Goal: Task Accomplishment & Management: Complete application form

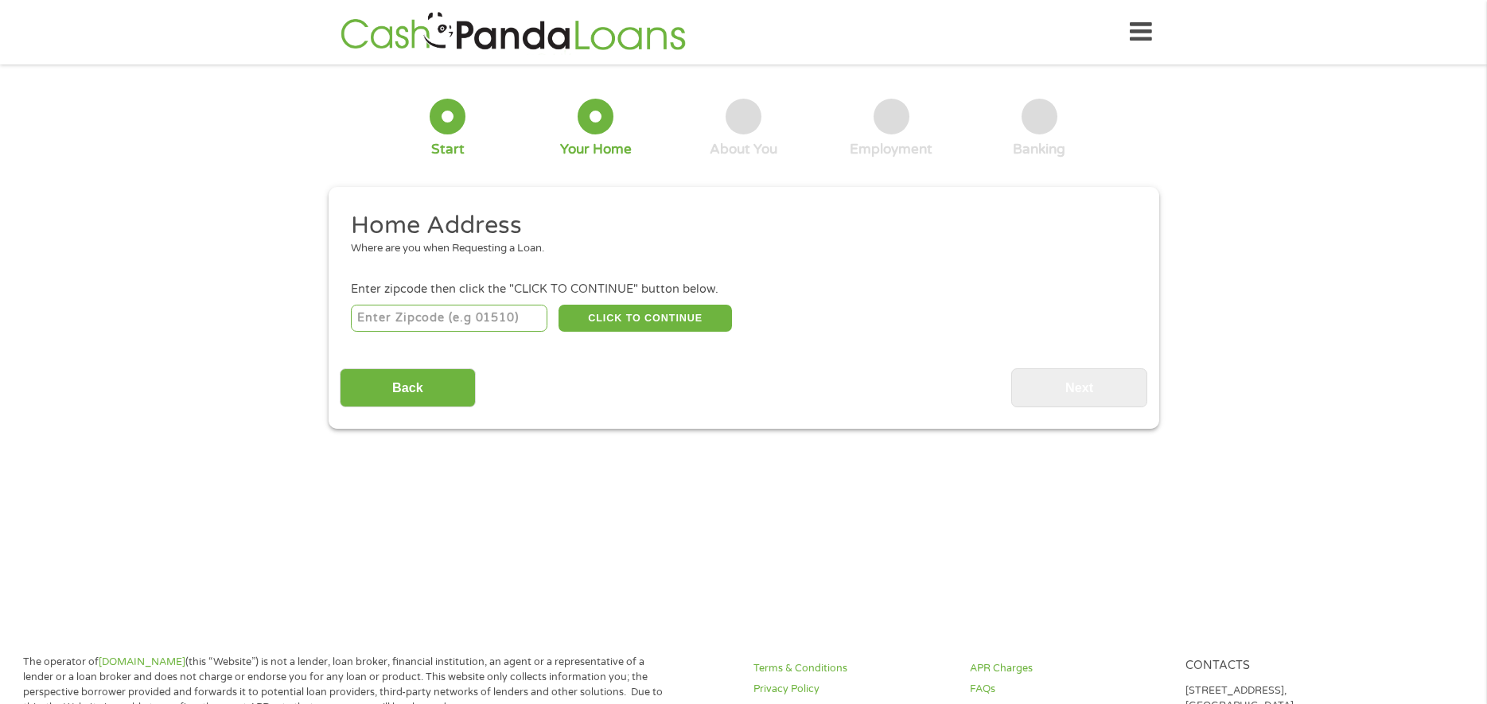
drag, startPoint x: 411, startPoint y: 324, endPoint x: 395, endPoint y: 330, distance: 17.9
click at [411, 324] on input "number" at bounding box center [449, 318] width 196 height 27
type input "76164"
click at [700, 305] on button "CLICK TO CONTINUE" at bounding box center [644, 318] width 173 height 27
type input "76164"
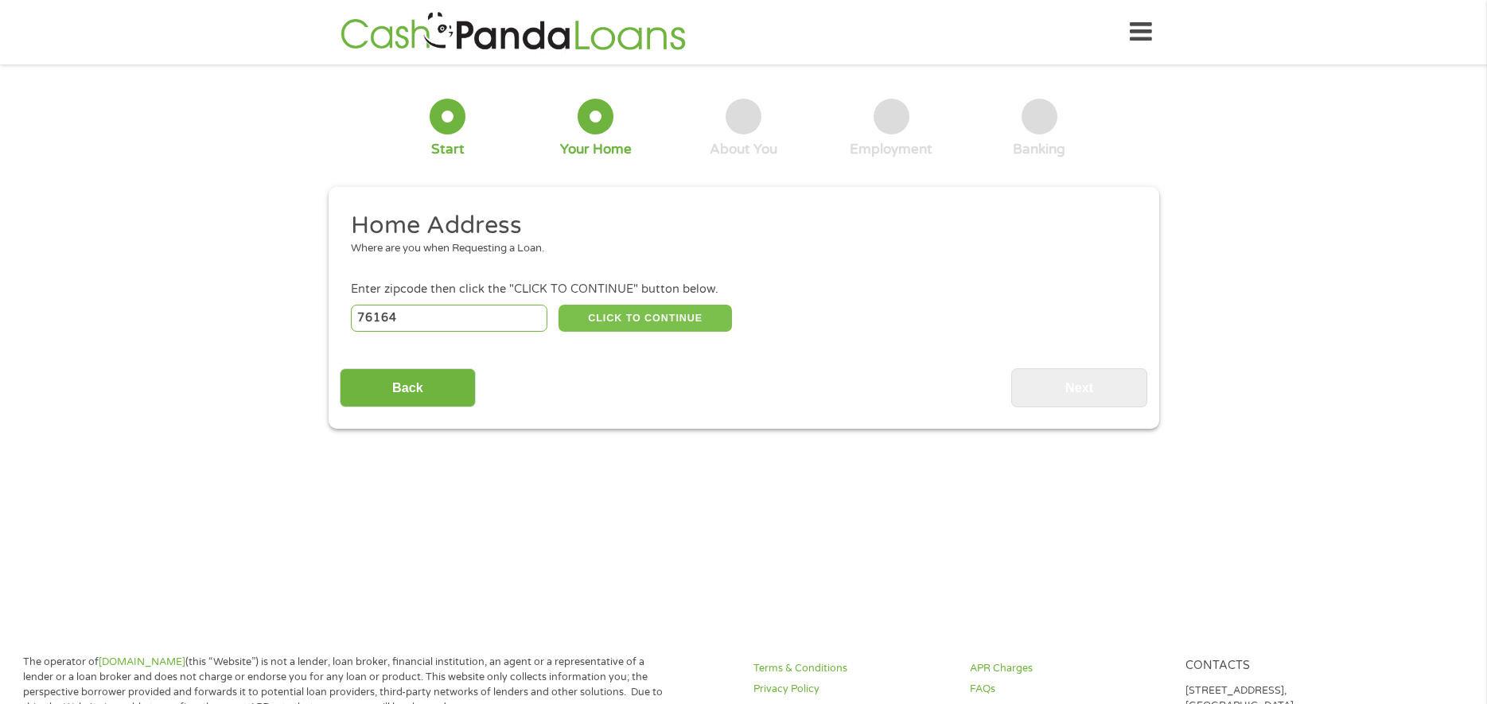
type input "[GEOGRAPHIC_DATA]"
select select "[US_STATE]"
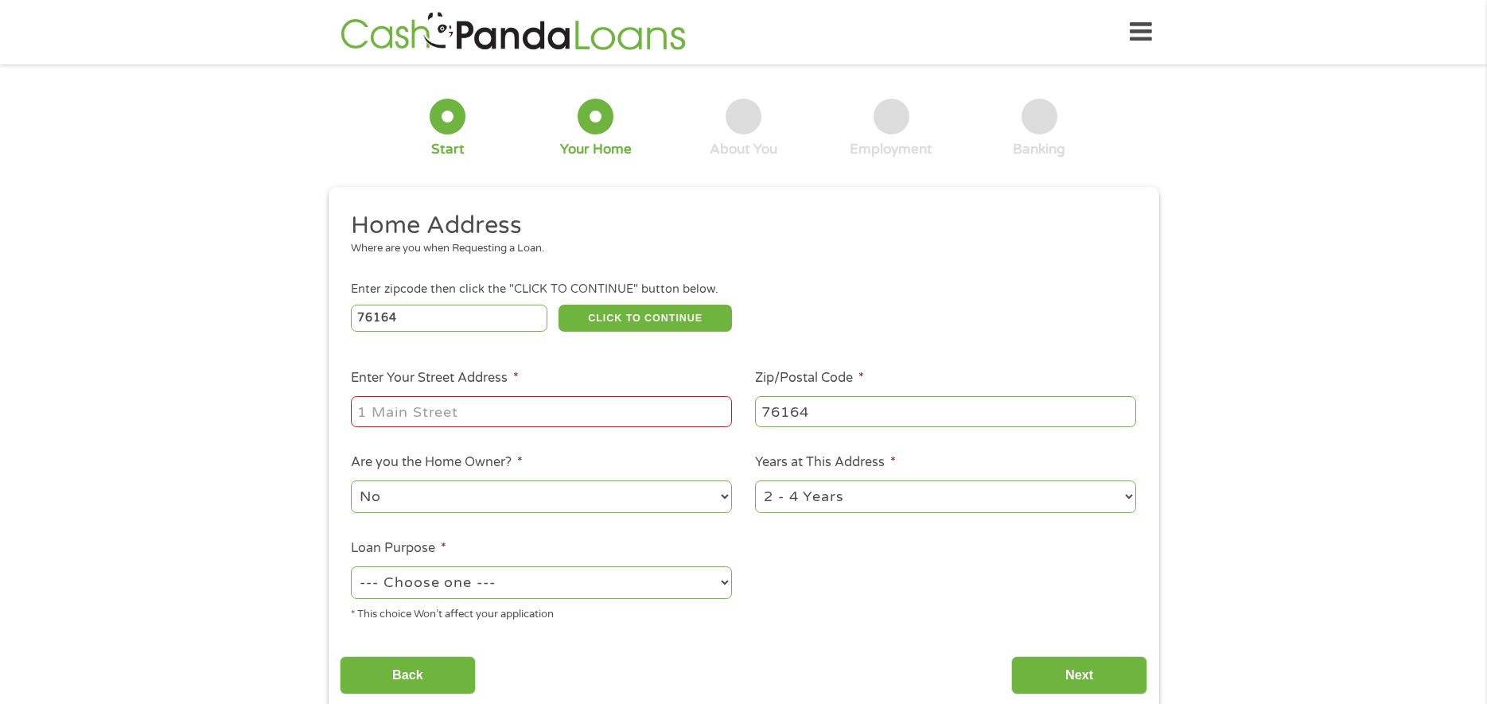
click at [556, 427] on div at bounding box center [541, 412] width 381 height 37
click at [560, 412] on input "Enter Your Street Address *" at bounding box center [541, 411] width 381 height 30
type input "[STREET_ADDRESS]"
click at [572, 498] on select "No Yes" at bounding box center [541, 496] width 381 height 33
click at [963, 493] on select "1 Year or less 1 - 2 Years 2 - 4 Years Over 4 Years" at bounding box center [945, 496] width 381 height 33
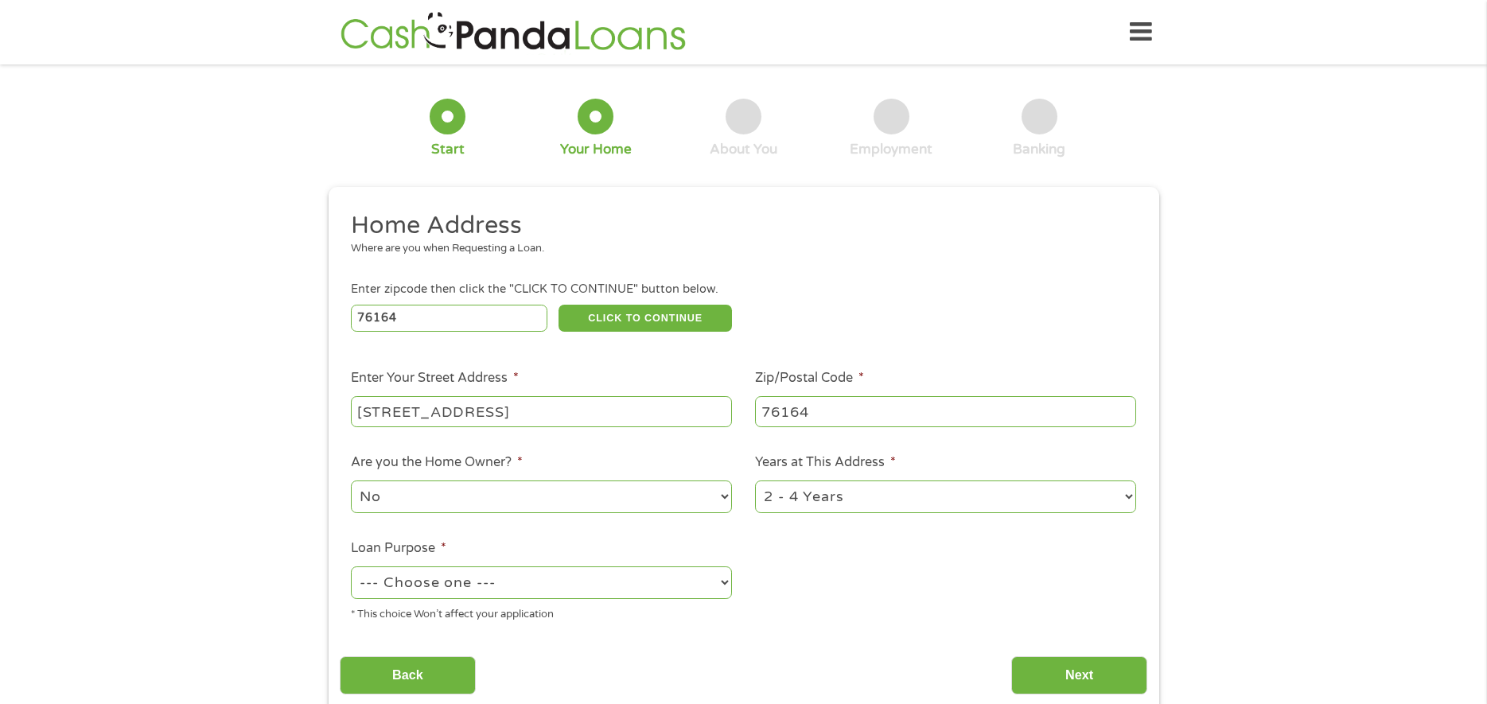
click at [755, 480] on select "1 Year or less 1 - 2 Years 2 - 4 Years Over 4 Years" at bounding box center [945, 496] width 381 height 33
click at [593, 574] on select "--- Choose one --- Pay Bills Debt Consolidation Home Improvement Major Purchase…" at bounding box center [541, 582] width 381 height 33
select select "carloan"
click at [351, 566] on select "--- Choose one --- Pay Bills Debt Consolidation Home Improvement Major Purchase…" at bounding box center [541, 582] width 381 height 33
click at [1091, 677] on input "Next" at bounding box center [1079, 675] width 136 height 39
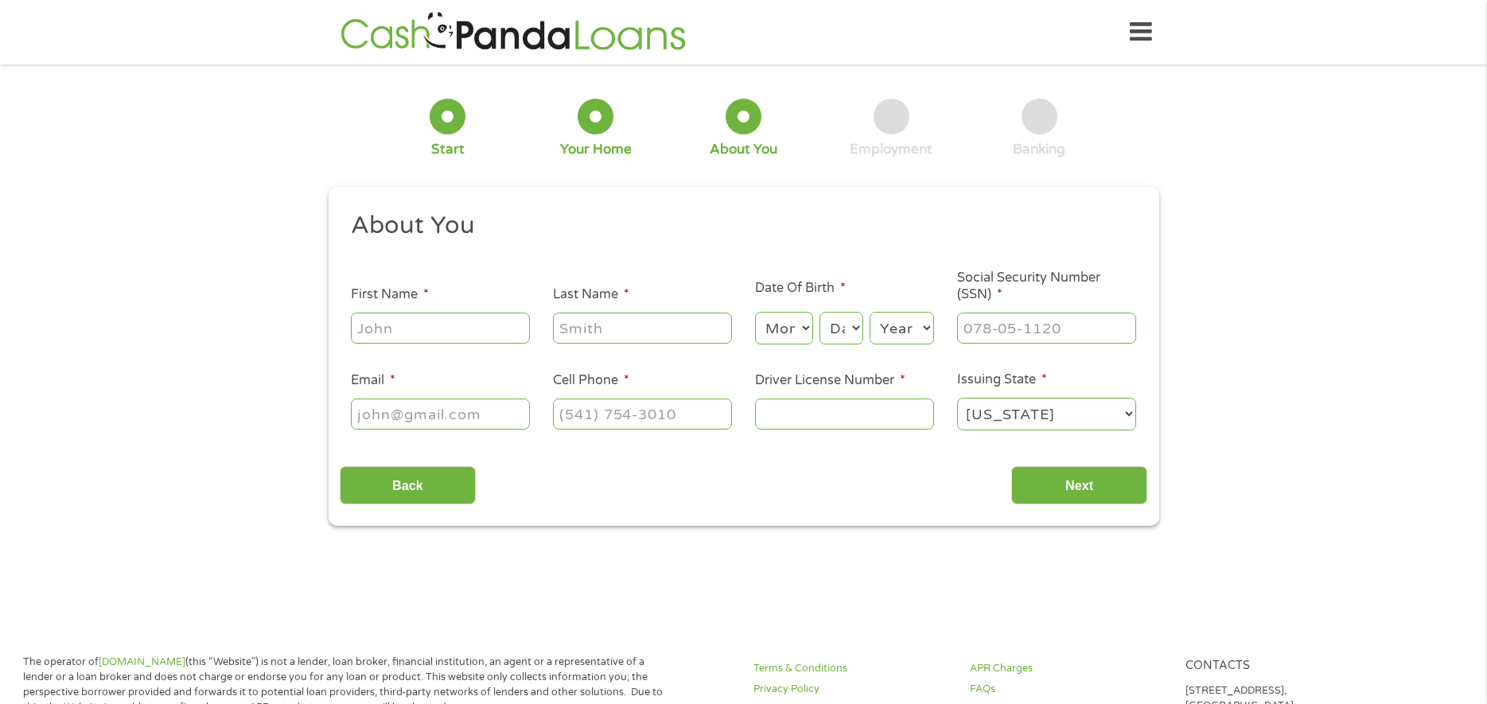
scroll to position [6, 6]
click at [852, 405] on input "Driver License Number *" at bounding box center [844, 414] width 179 height 30
type input "35662090"
click at [416, 310] on div at bounding box center [440, 328] width 179 height 37
click at [437, 330] on input "First Name *" at bounding box center [440, 328] width 179 height 30
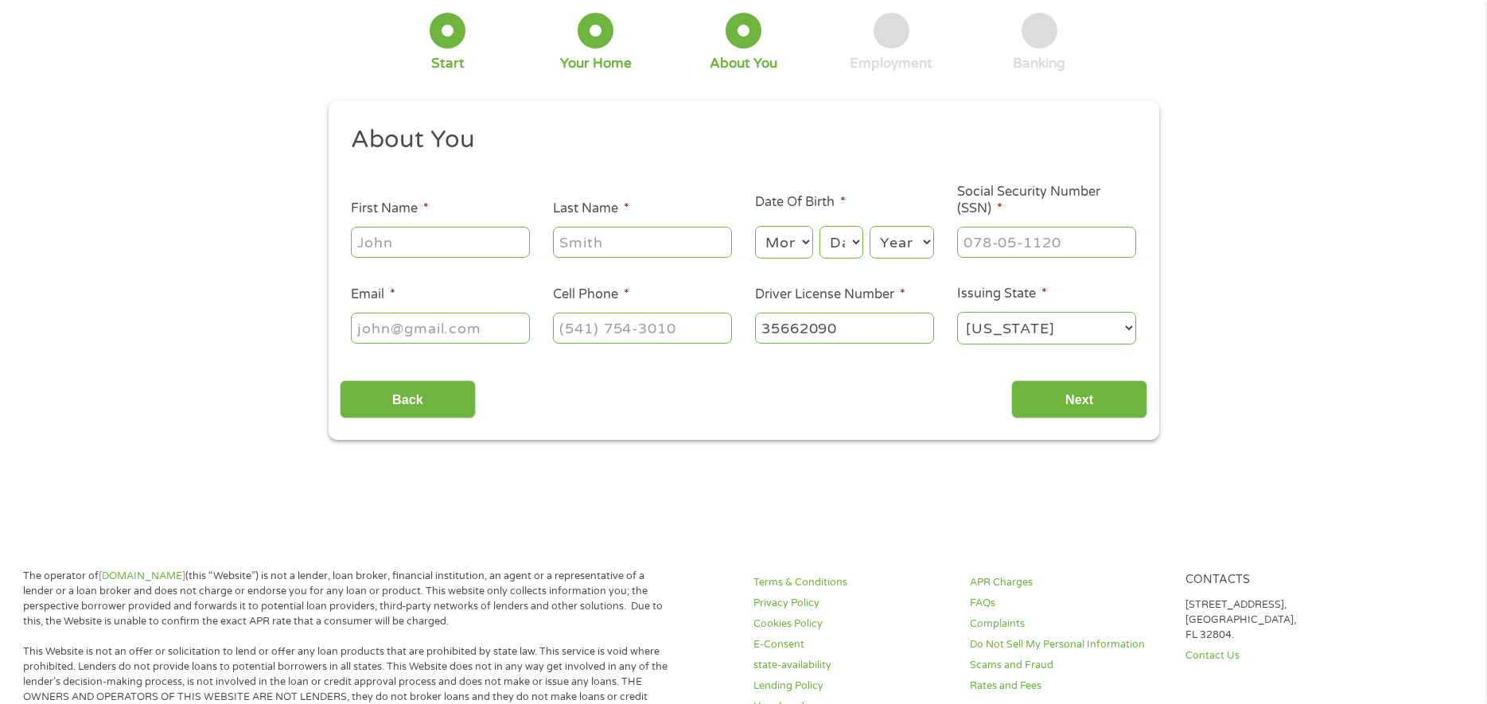
scroll to position [239, 0]
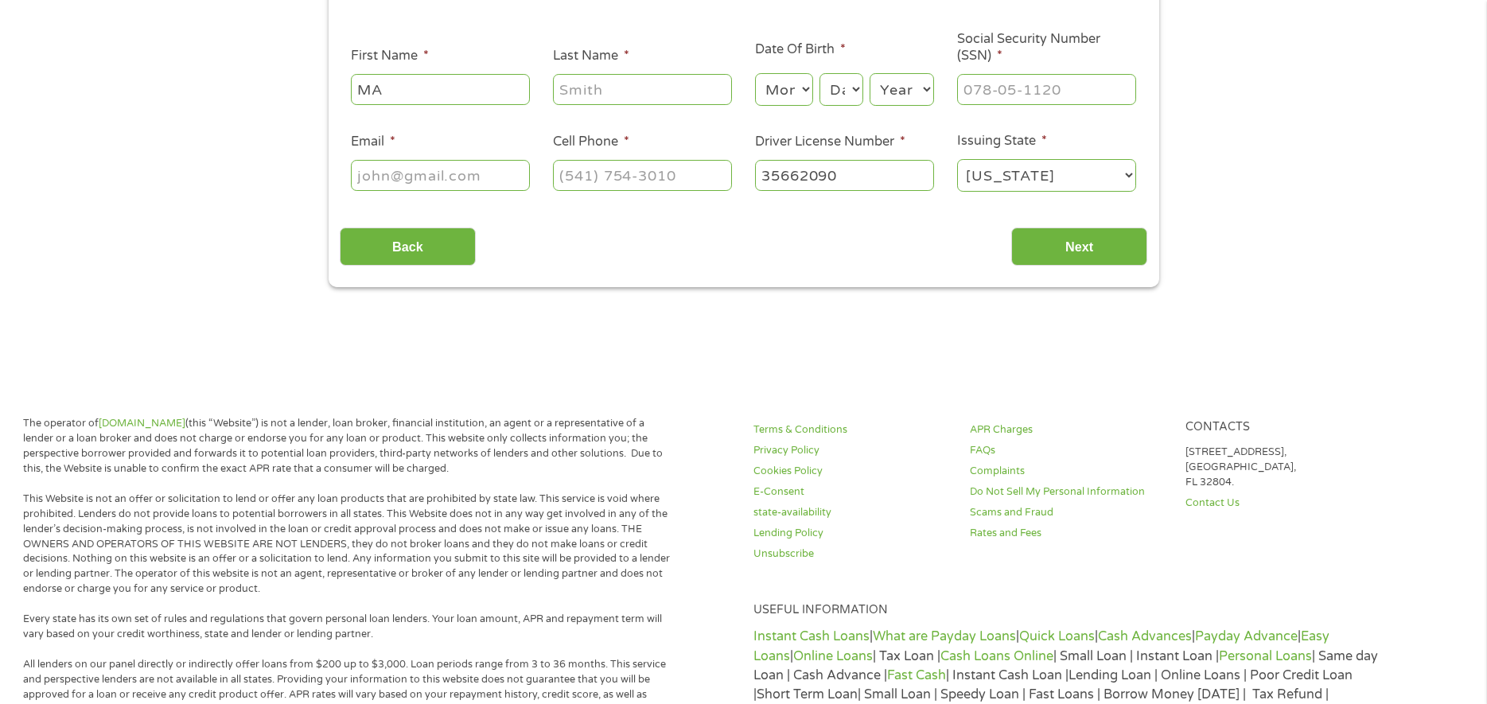
type input "M"
type input "[PERSON_NAME]"
click at [777, 84] on select "Month 1 2 3 4 5 6 7 8 9 10 11 12" at bounding box center [784, 89] width 58 height 33
select select "7"
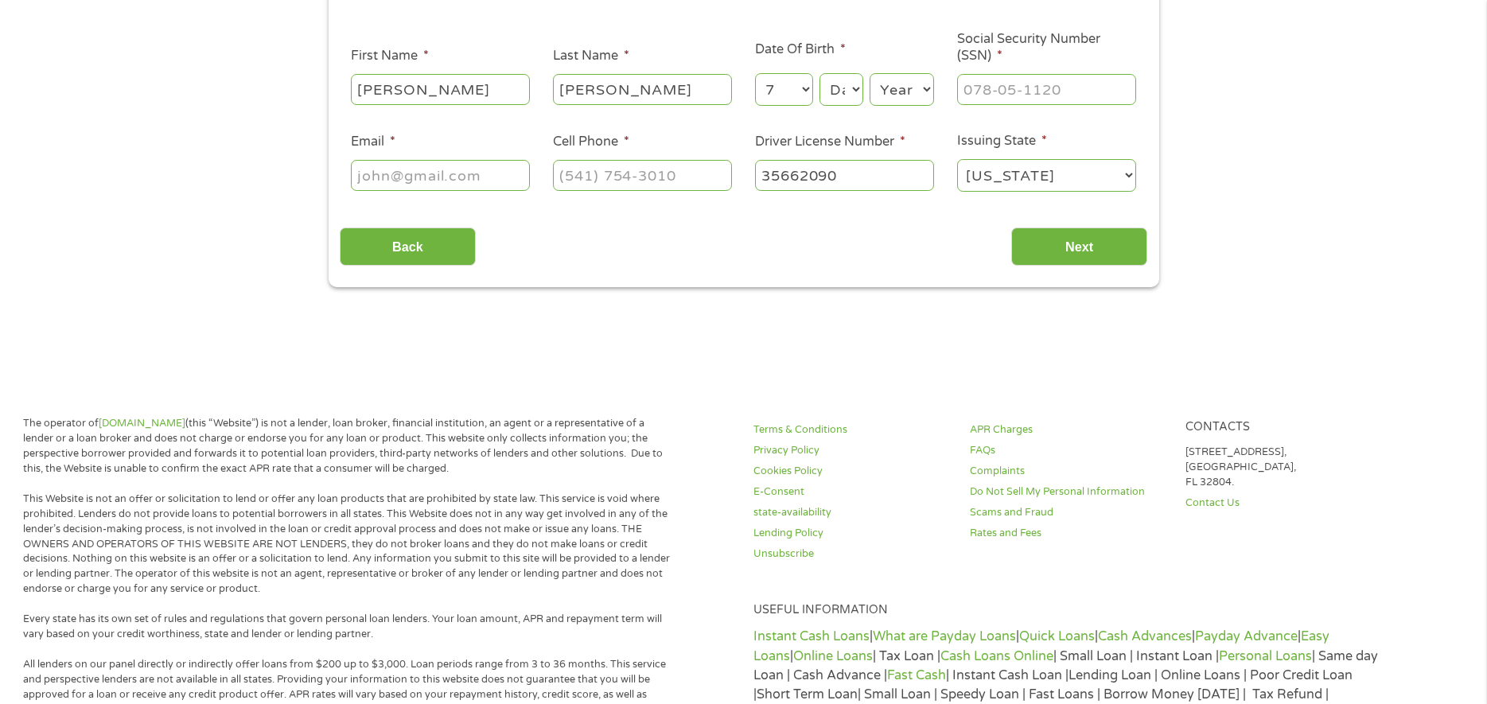
click at [755, 73] on select "Month 1 2 3 4 5 6 7 8 9 10 11 12" at bounding box center [784, 89] width 58 height 33
click at [842, 88] on select "Day 1 2 3 4 5 6 7 8 9 10 11 12 13 14 15 16 17 18 19 20 21 22 23 24 25 26 27 28 …" at bounding box center [840, 89] width 43 height 33
select select "26"
click at [819, 73] on select "Day 1 2 3 4 5 6 7 8 9 10 11 12 13 14 15 16 17 18 19 20 21 22 23 24 25 26 27 28 …" at bounding box center [840, 89] width 43 height 33
click at [904, 87] on select "Year [DATE] 2006 2005 2004 2003 2002 2001 2000 1999 1998 1997 1996 1995 1994 19…" at bounding box center [901, 89] width 64 height 33
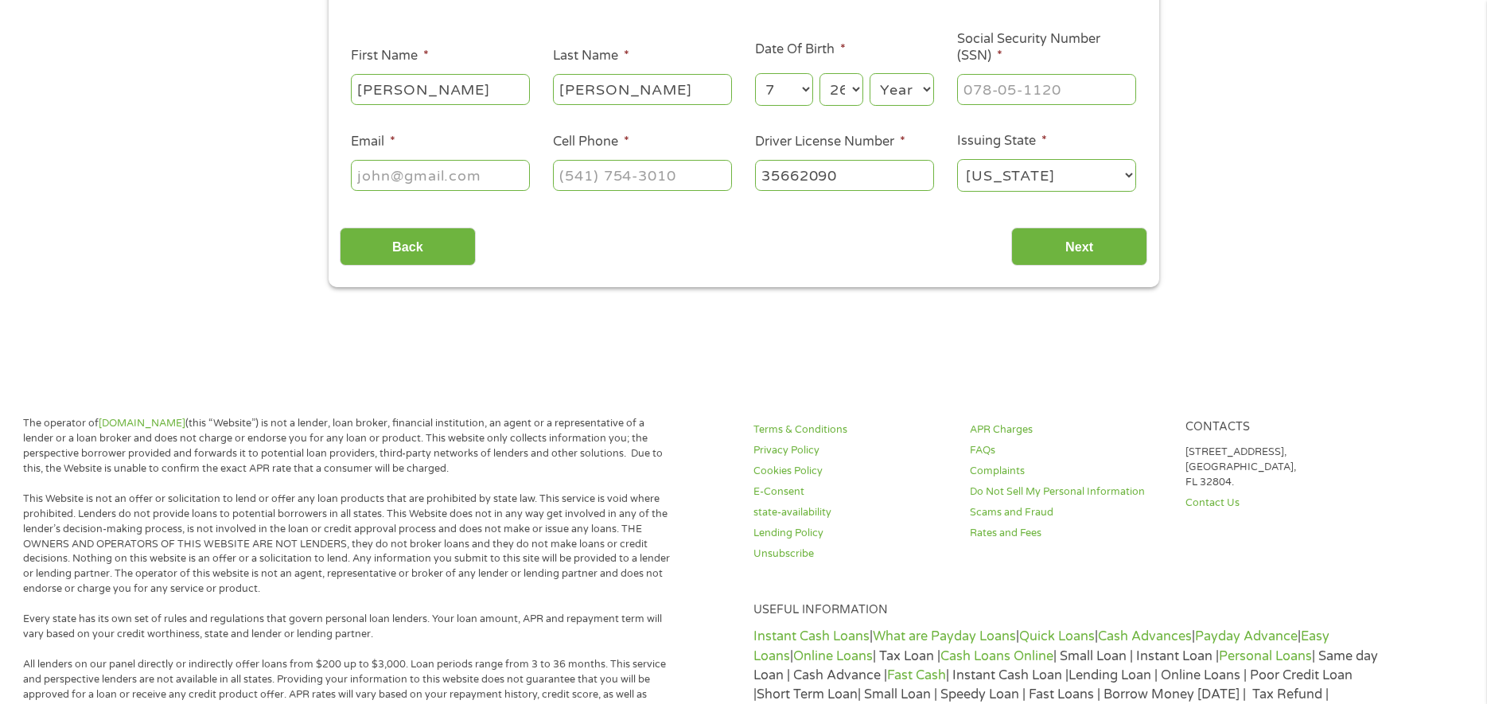
select select "1989"
click at [869, 73] on select "Year [DATE] 2006 2005 2004 2003 2002 2001 2000 1999 1998 1997 1996 1995 1994 19…" at bounding box center [901, 89] width 64 height 33
click at [1010, 83] on input "___-__-____" at bounding box center [1046, 89] width 179 height 30
type input "___-_6-3209"
click at [394, 179] on input "Email *" at bounding box center [440, 175] width 179 height 30
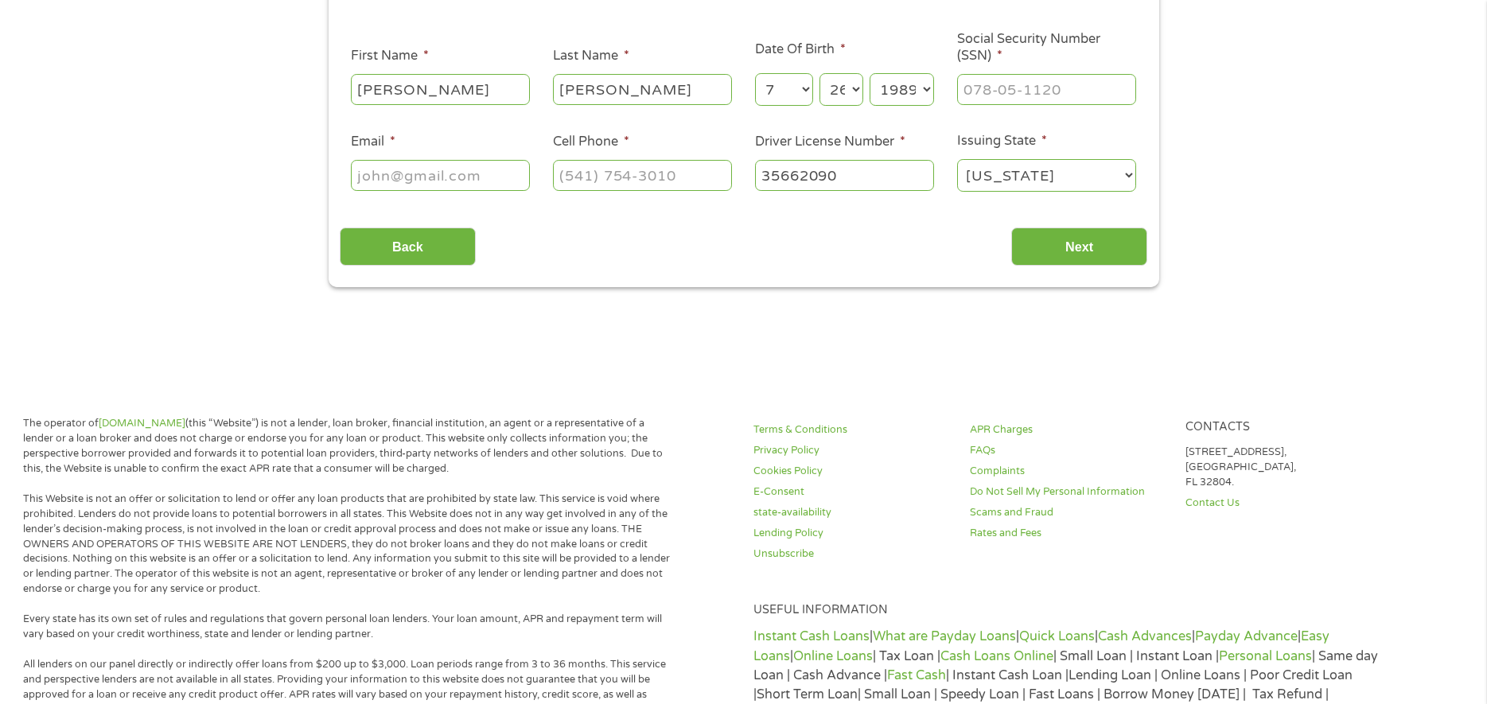
type input "[PERSON_NAME][EMAIL_ADDRESS][DOMAIN_NAME]"
drag, startPoint x: 690, startPoint y: 167, endPoint x: 383, endPoint y: 176, distance: 307.2
click at [437, 187] on ul "About You This field is hidden when viewing the form Title * --- Choose one ---…" at bounding box center [743, 88] width 807 height 235
type input "[PHONE_NUMBER]"
click at [1113, 254] on input "Next" at bounding box center [1079, 246] width 136 height 39
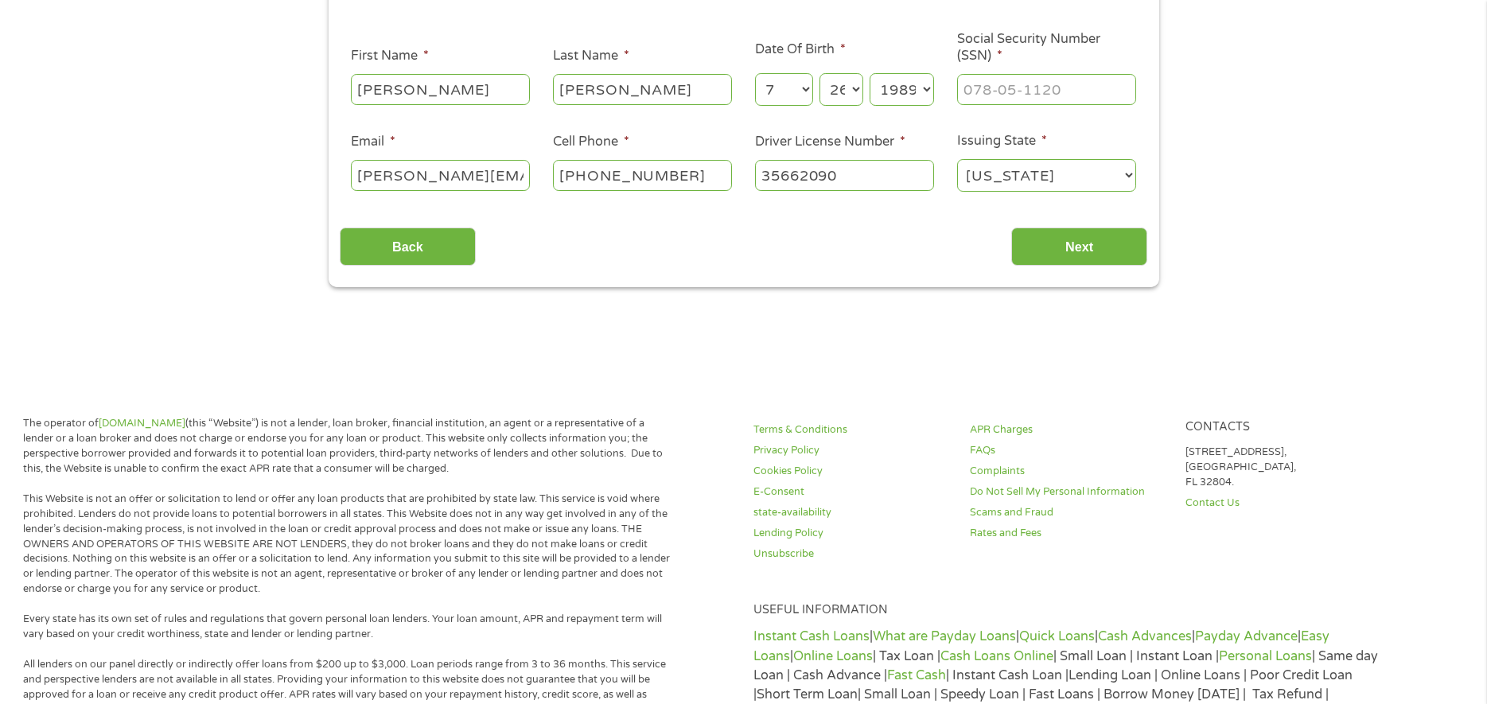
type input "___-__-____"
click at [1064, 90] on input "___-__-____" at bounding box center [1046, 89] width 179 height 30
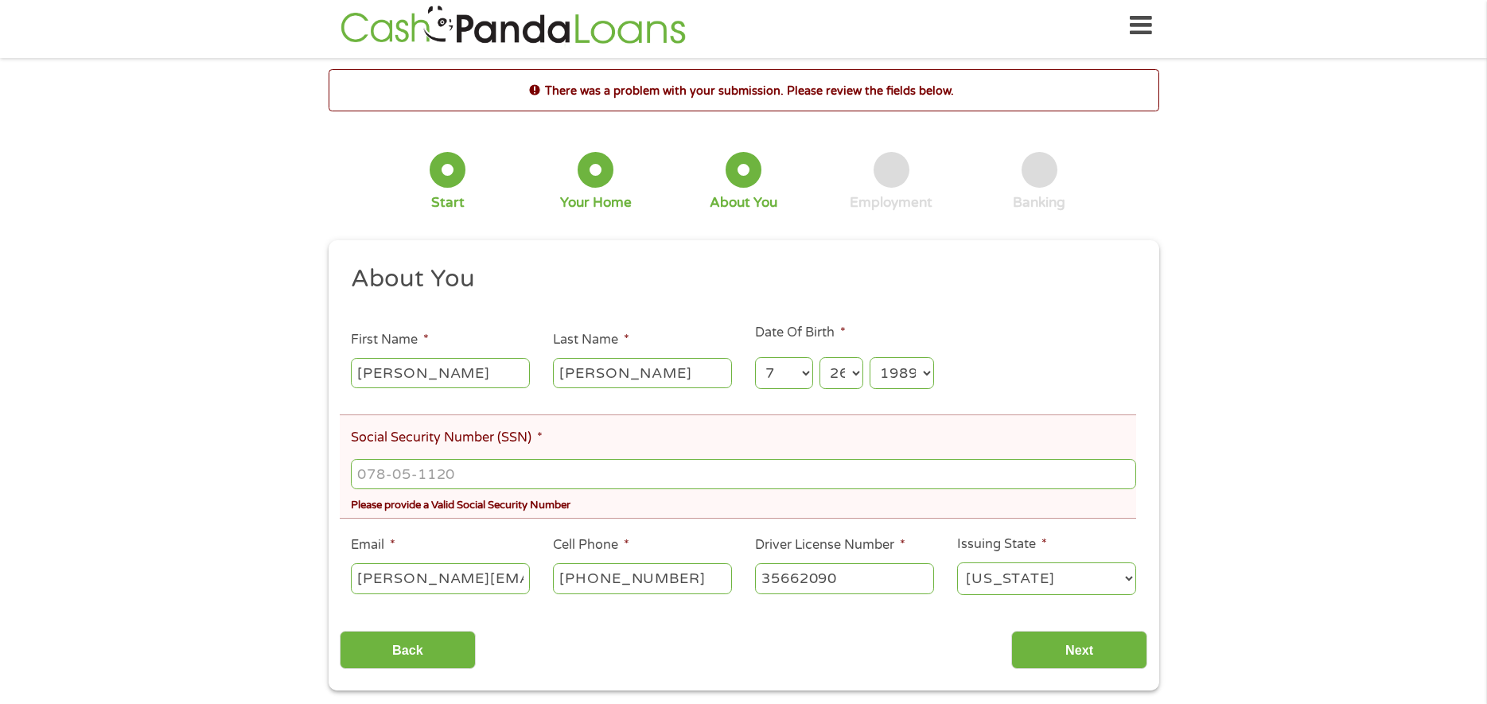
scroll to position [0, 0]
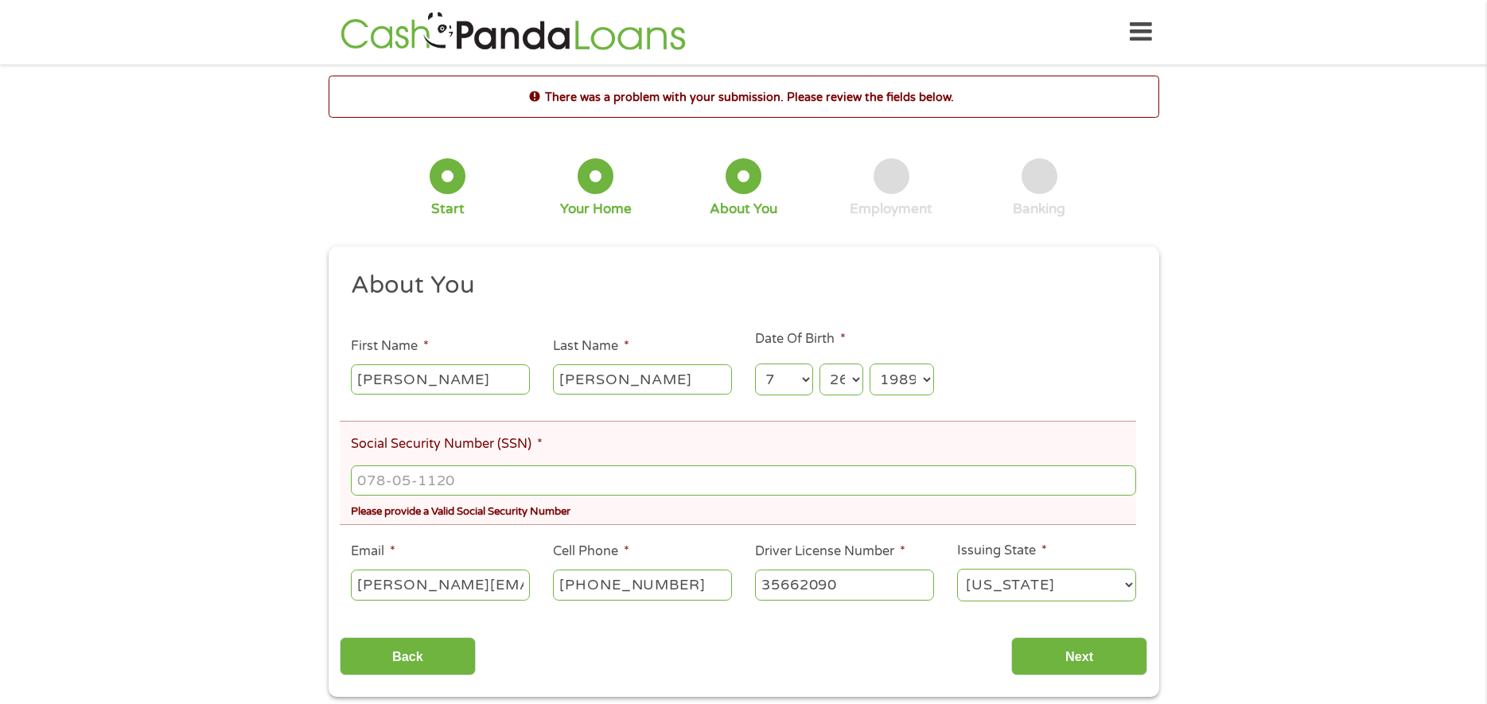
type input "___-__-____"
click at [406, 490] on input "___-__-____" at bounding box center [743, 480] width 784 height 30
type input "632-09-6305"
click at [1085, 654] on input "Next" at bounding box center [1079, 656] width 136 height 39
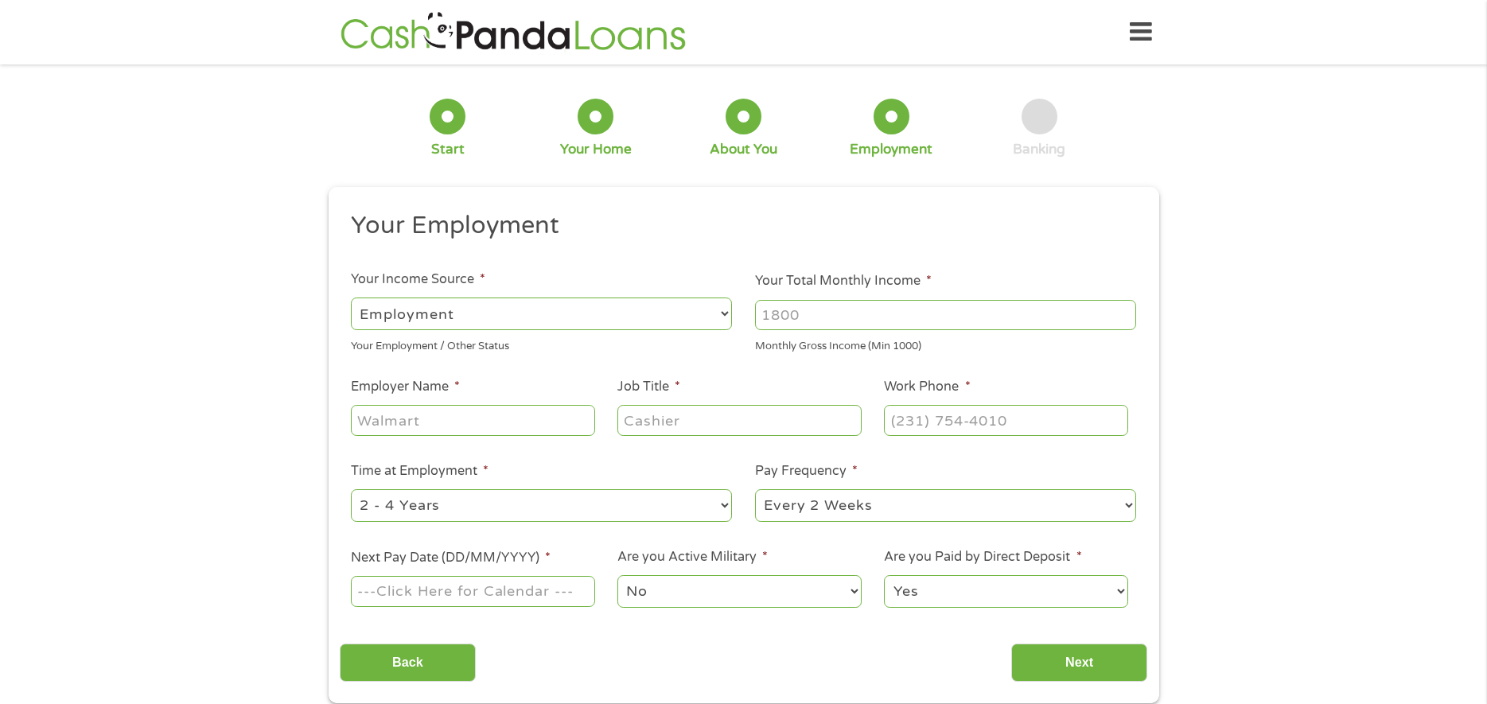
scroll to position [6, 6]
click at [870, 315] on input "Your Total Monthly Income *" at bounding box center [945, 315] width 381 height 30
type input "3"
click at [780, 319] on input "Your Total Monthly Income *" at bounding box center [945, 315] width 381 height 30
type input "2900"
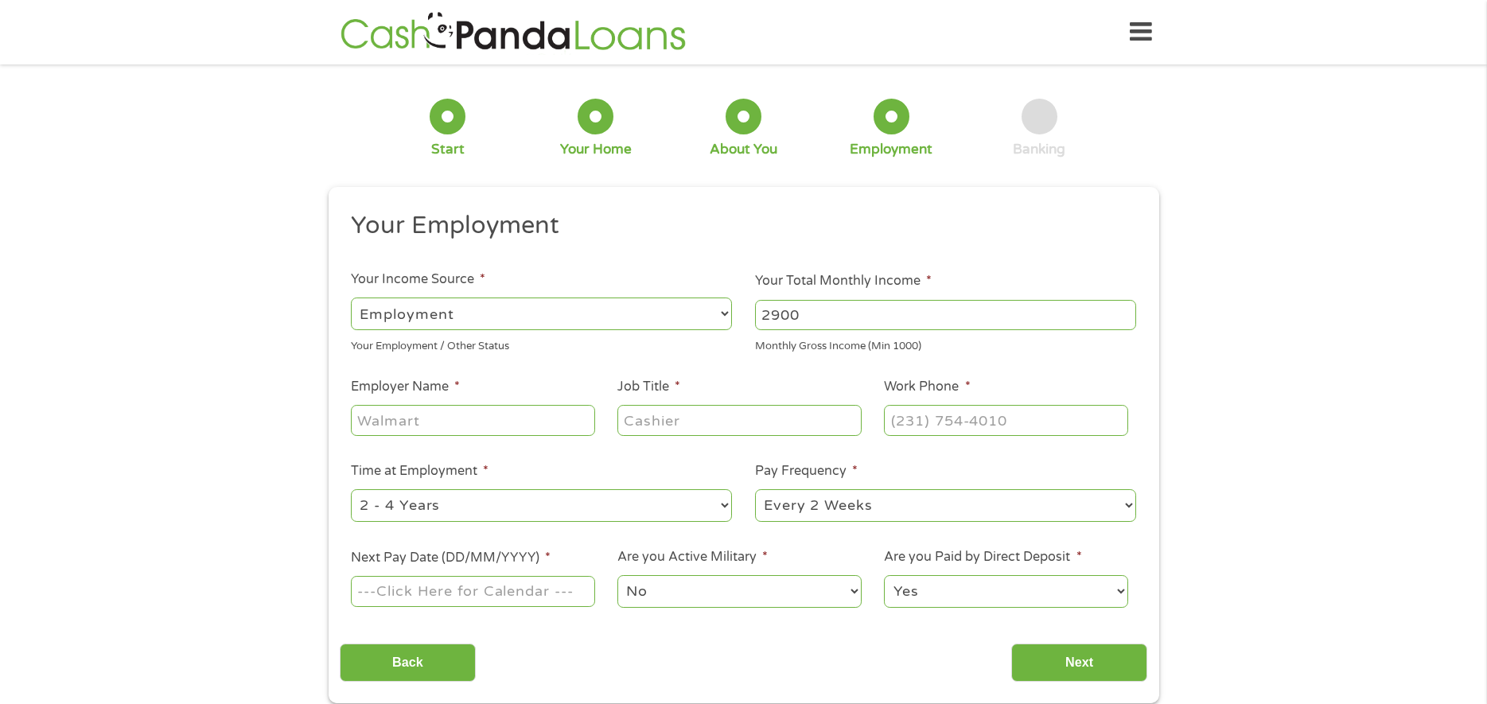
click at [530, 418] on input "Employer Name *" at bounding box center [472, 420] width 243 height 30
type input "[PERSON_NAME] logistics"
type input "warehouse clerk"
type input "[PHONE_NUMBER]"
click at [486, 497] on select "--- Choose one --- 1 Year or less 1 - 2 Years 2 - 4 Years Over 4 Years" at bounding box center [541, 505] width 381 height 33
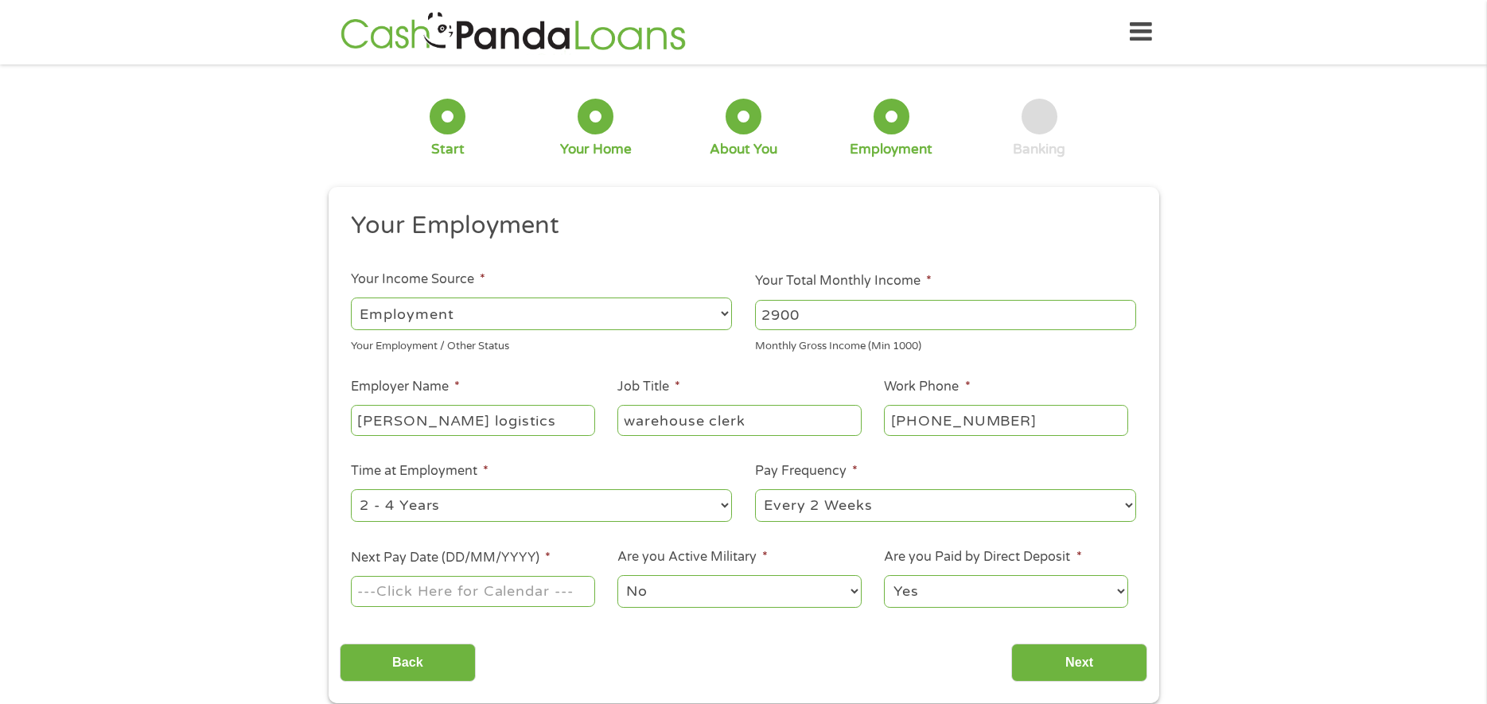
select select "60months"
click at [351, 489] on select "--- Choose one --- 1 Year or less 1 - 2 Years 2 - 4 Years Over 4 Years" at bounding box center [541, 505] width 381 height 33
click at [867, 515] on select "--- Choose one --- Every 2 Weeks Every Week Monthly Semi-Monthly" at bounding box center [945, 505] width 381 height 33
select select "weekly"
click at [755, 489] on select "--- Choose one --- Every 2 Weeks Every Week Monthly Semi-Monthly" at bounding box center [945, 505] width 381 height 33
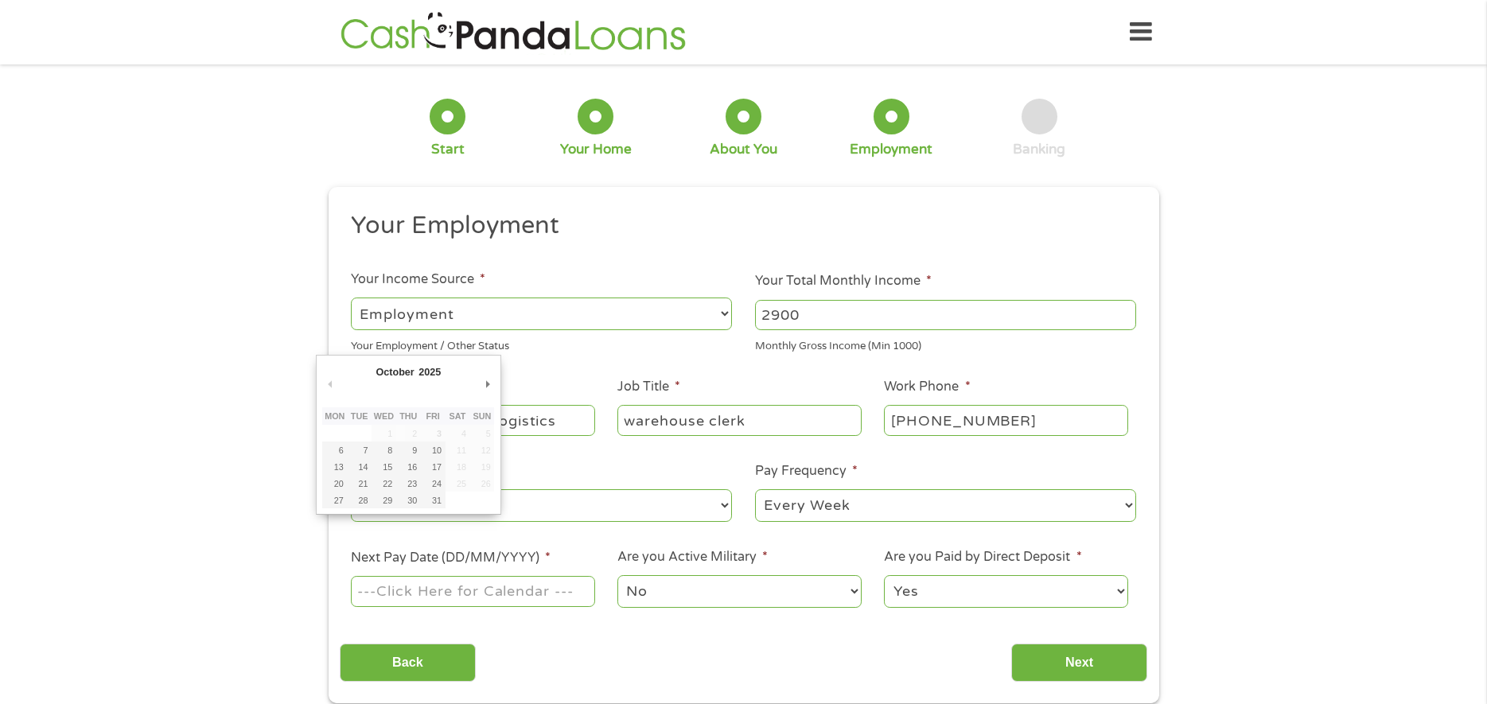
click at [405, 590] on input "Next Pay Date (DD/MM/YYYY) *" at bounding box center [472, 591] width 243 height 30
type input "[DATE]"
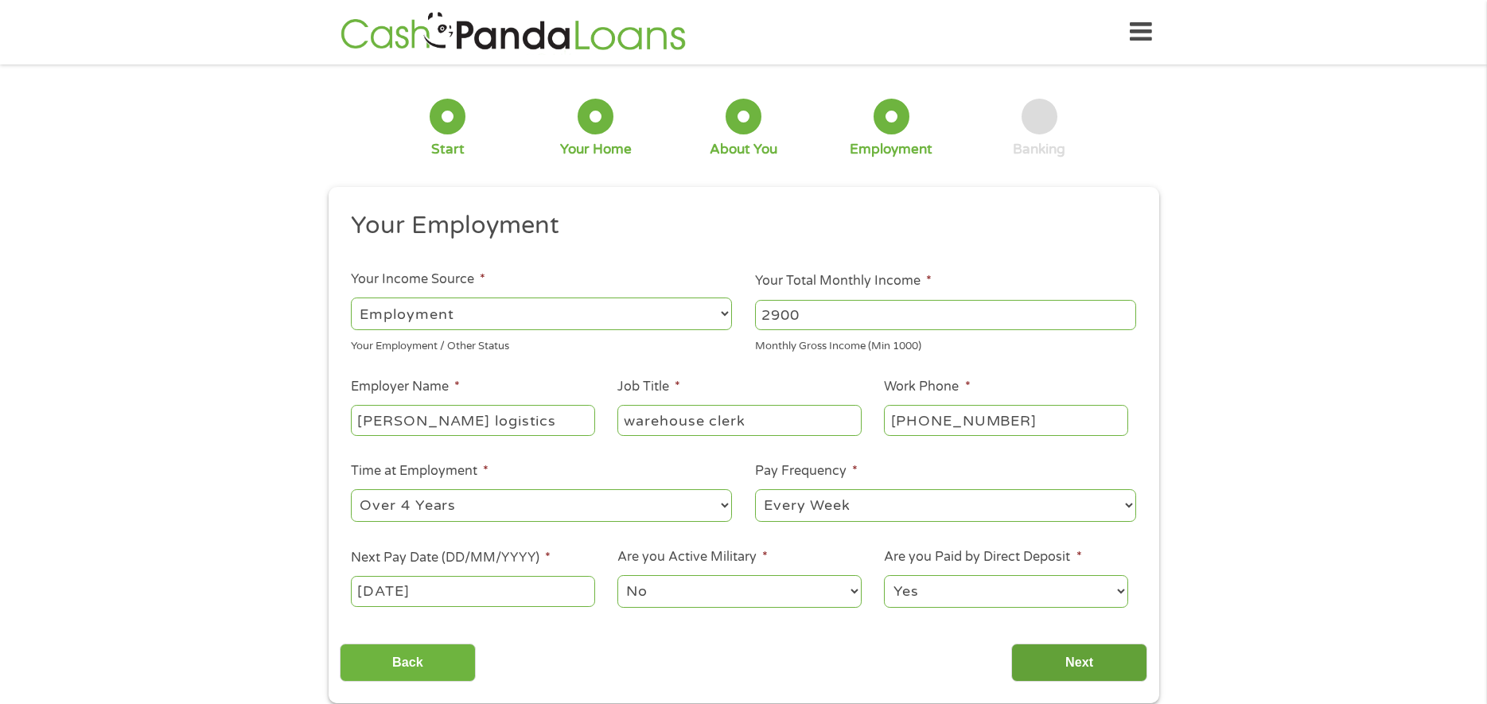
click at [1095, 654] on input "Next" at bounding box center [1079, 663] width 136 height 39
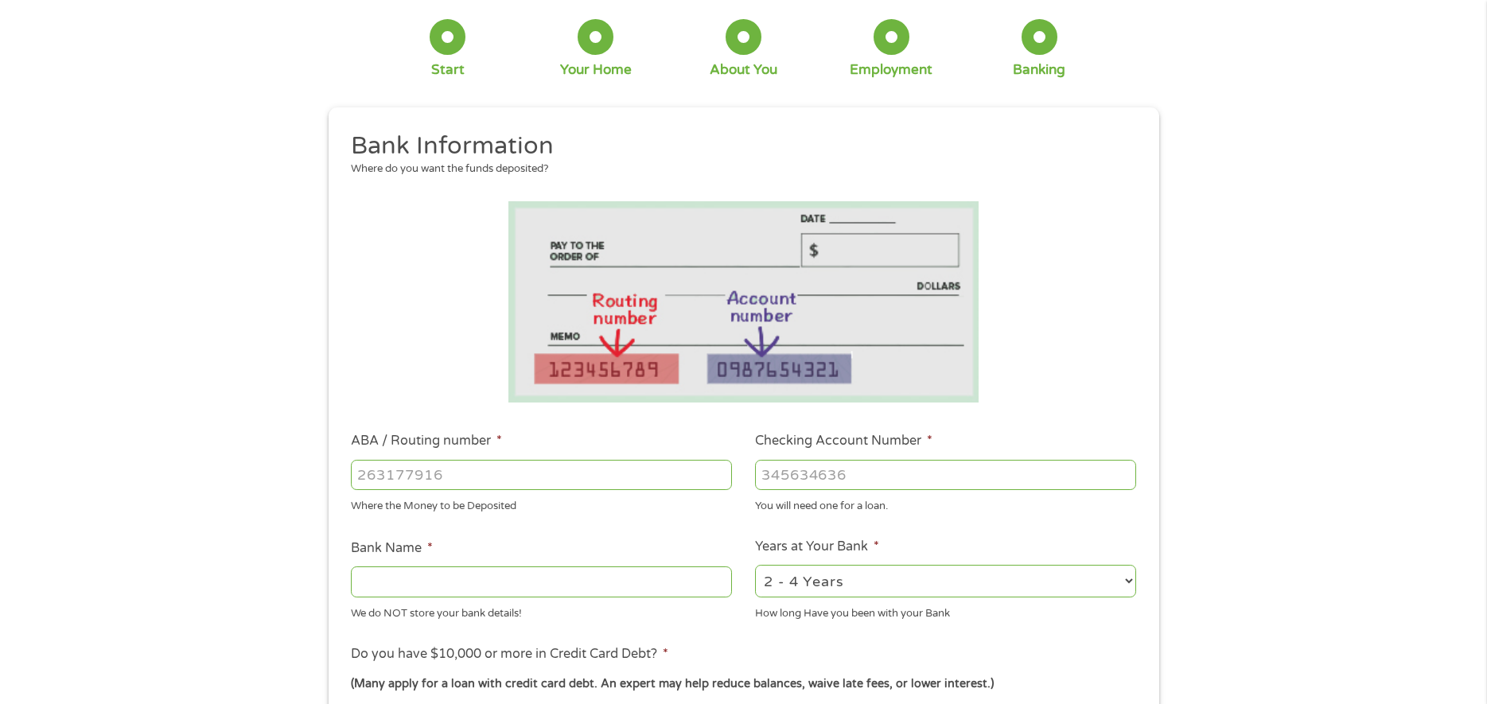
scroll to position [318, 0]
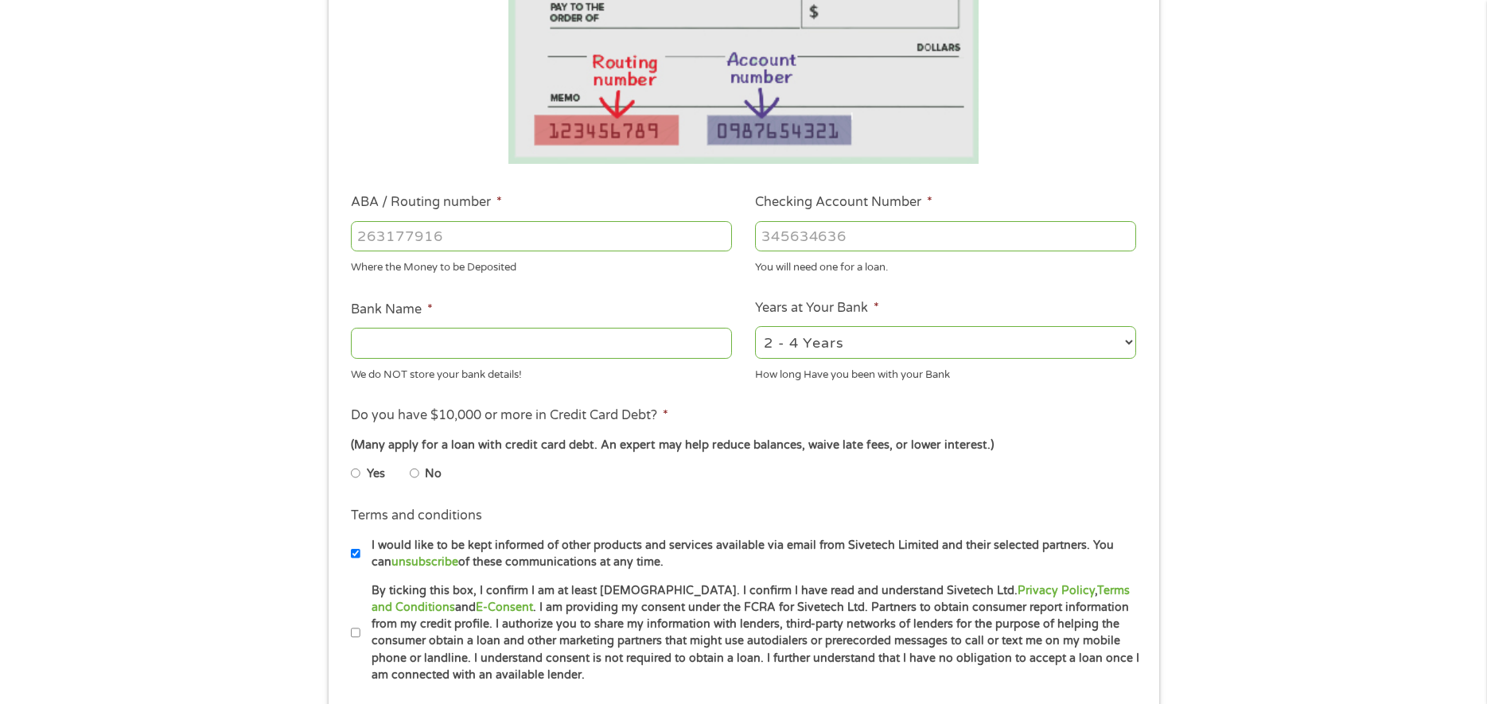
click at [459, 239] on input "ABA / Routing number *" at bounding box center [541, 236] width 381 height 30
click at [497, 348] on input "Bank Name *" at bounding box center [541, 343] width 381 height 30
type input "bank of america"
click at [899, 341] on select "2 - 4 Years 6 - 12 Months 1 - 2 Years Over 4 Years" at bounding box center [945, 342] width 381 height 33
click at [755, 326] on select "2 - 4 Years 6 - 12 Months 1 - 2 Years Over 4 Years" at bounding box center [945, 342] width 381 height 33
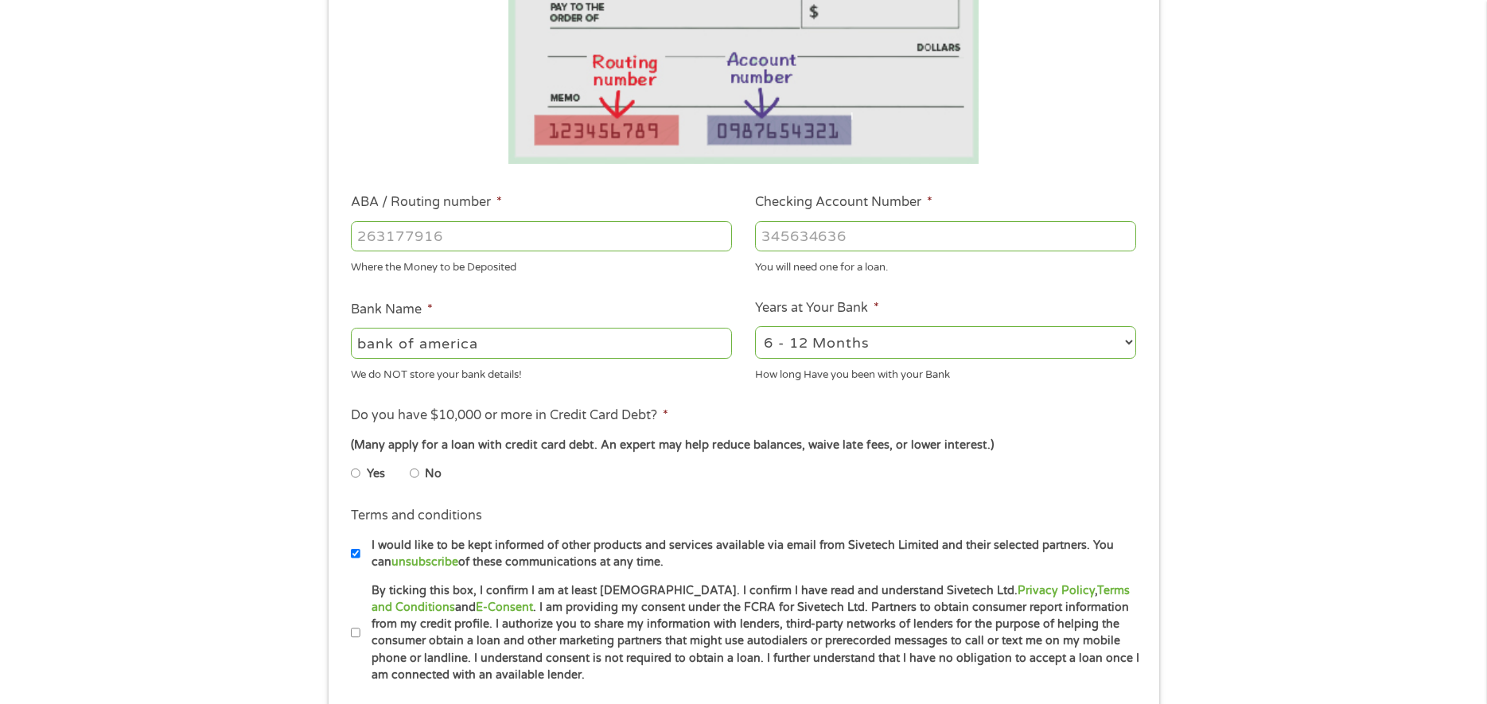
click at [1032, 339] on select "2 - 4 Years 6 - 12 Months 1 - 2 Years Over 4 Years" at bounding box center [945, 342] width 381 height 33
select select "24months"
click at [755, 326] on select "2 - 4 Years 6 - 12 Months 1 - 2 Years Over 4 Years" at bounding box center [945, 342] width 381 height 33
click at [417, 473] on input "No" at bounding box center [415, 473] width 10 height 25
radio input "true"
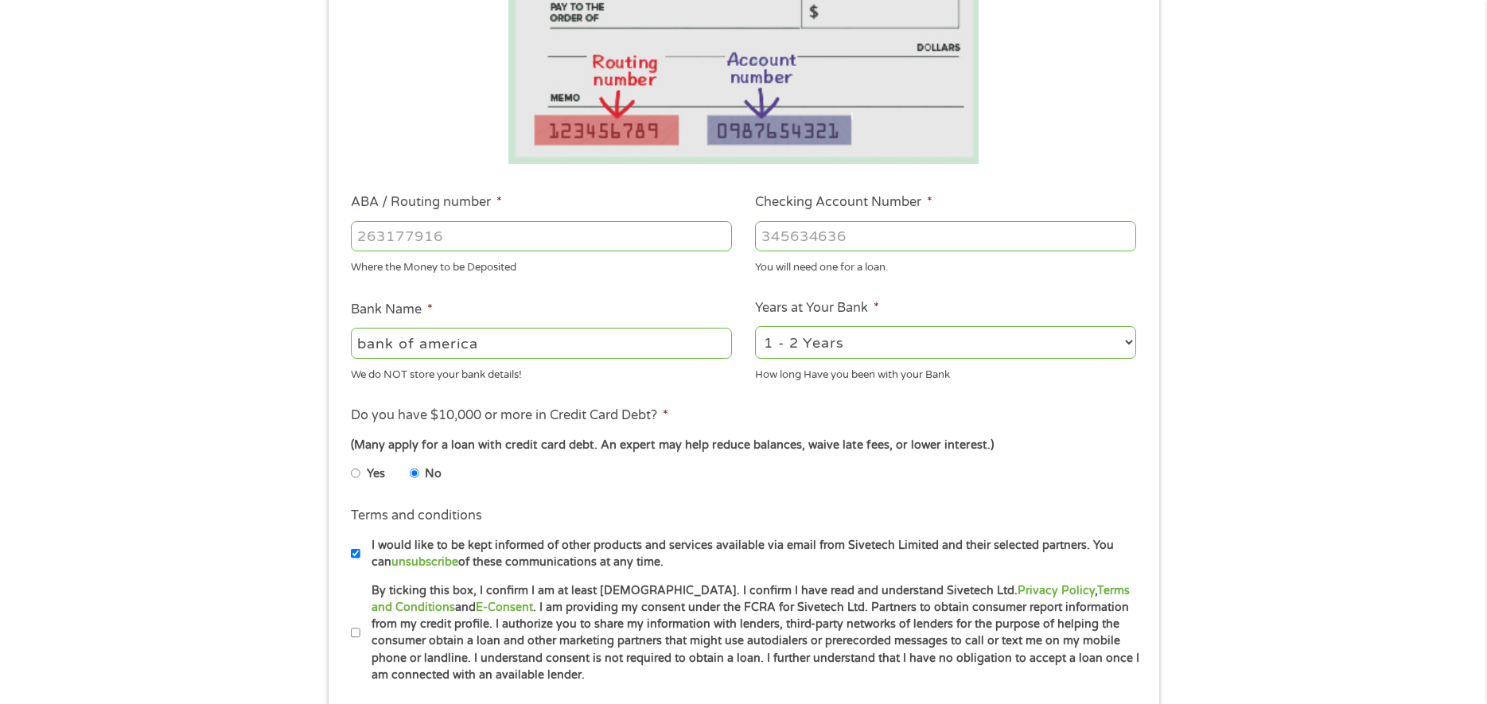
click at [357, 470] on input "Yes" at bounding box center [356, 473] width 10 height 25
radio input "true"
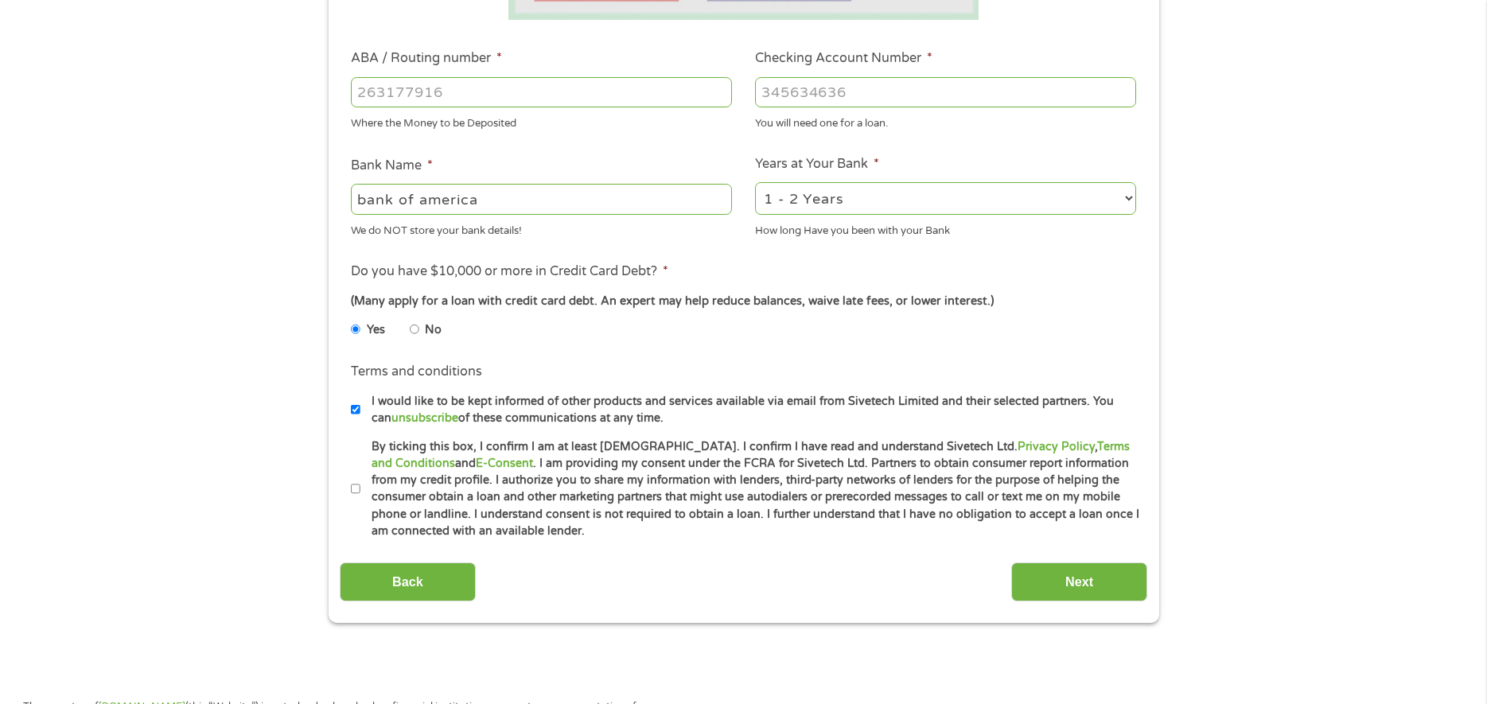
scroll to position [477, 0]
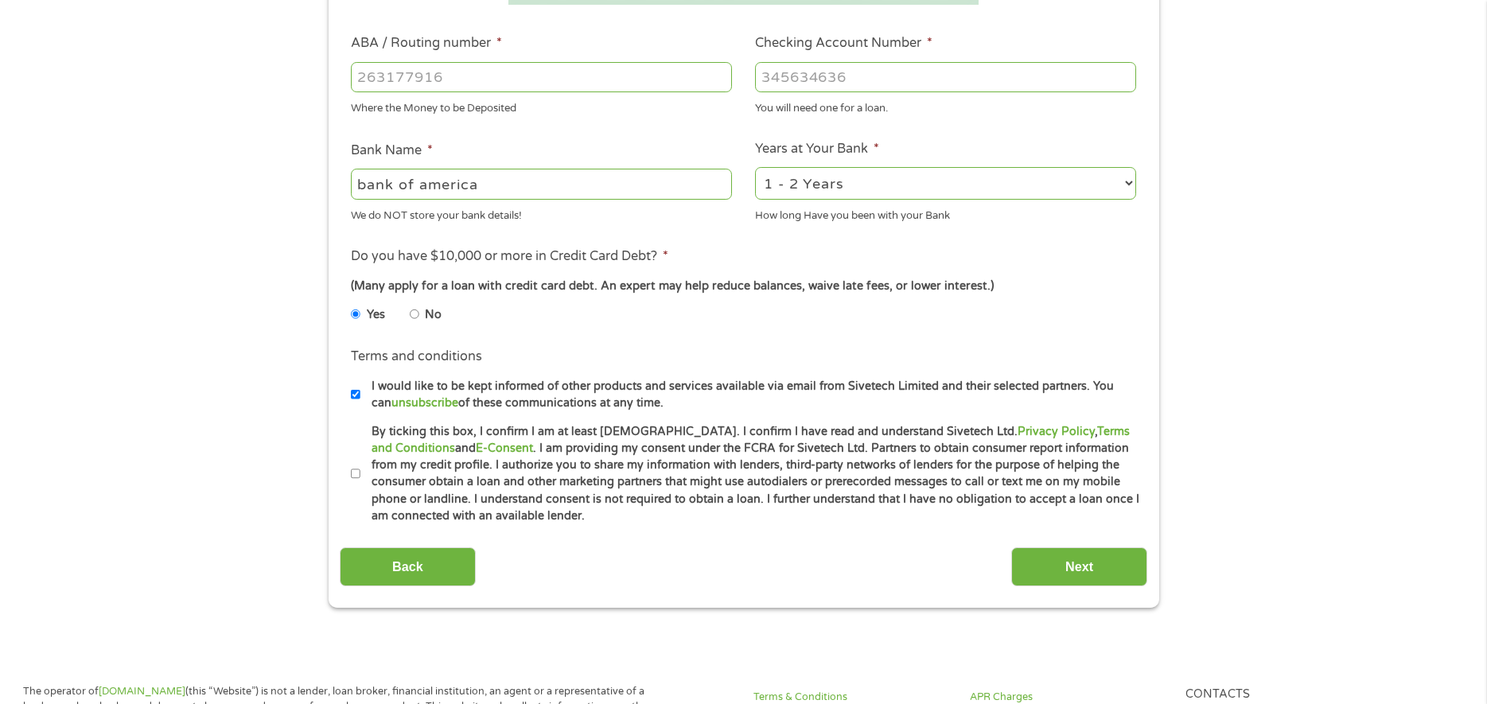
click at [356, 476] on input "By ticking this box, I confirm I am at least [DEMOGRAPHIC_DATA]. I confirm I ha…" at bounding box center [356, 473] width 10 height 25
checkbox input "true"
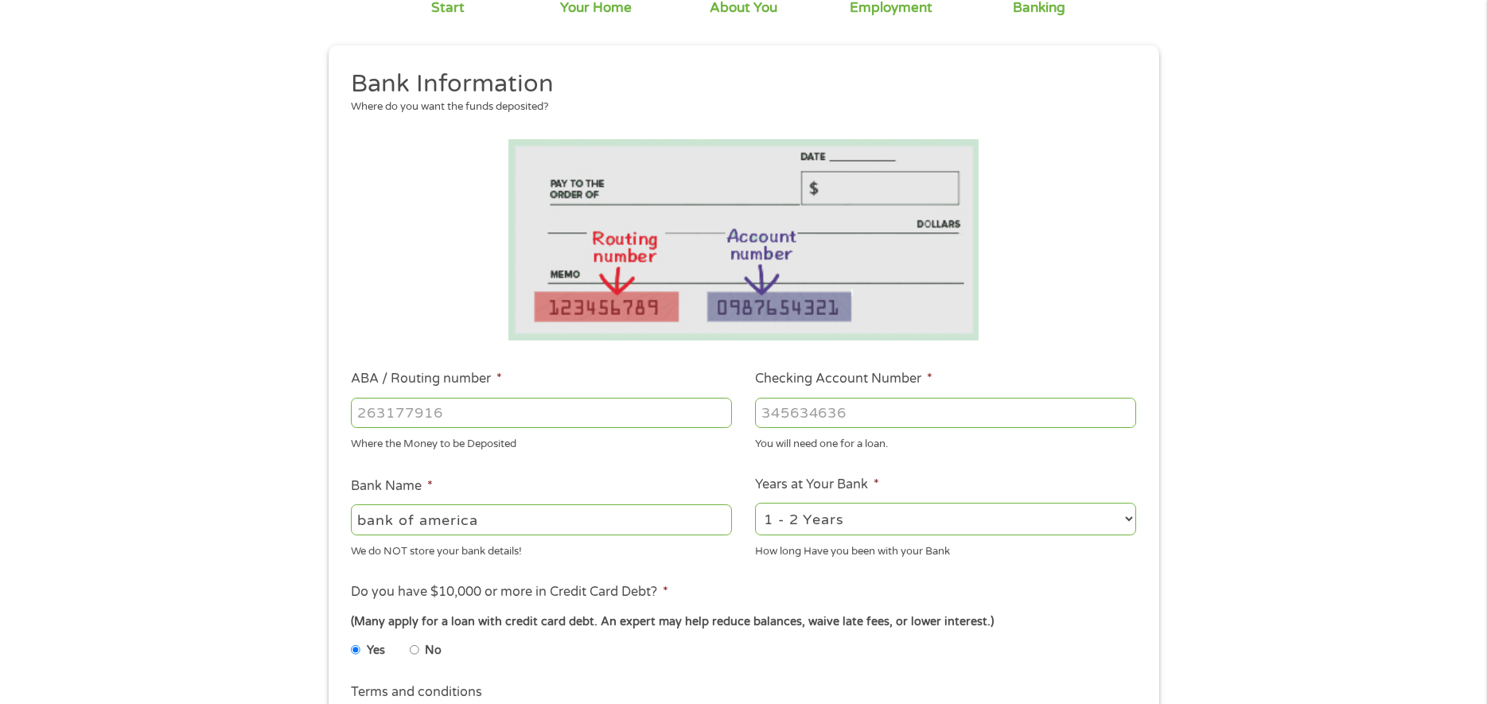
scroll to position [239, 0]
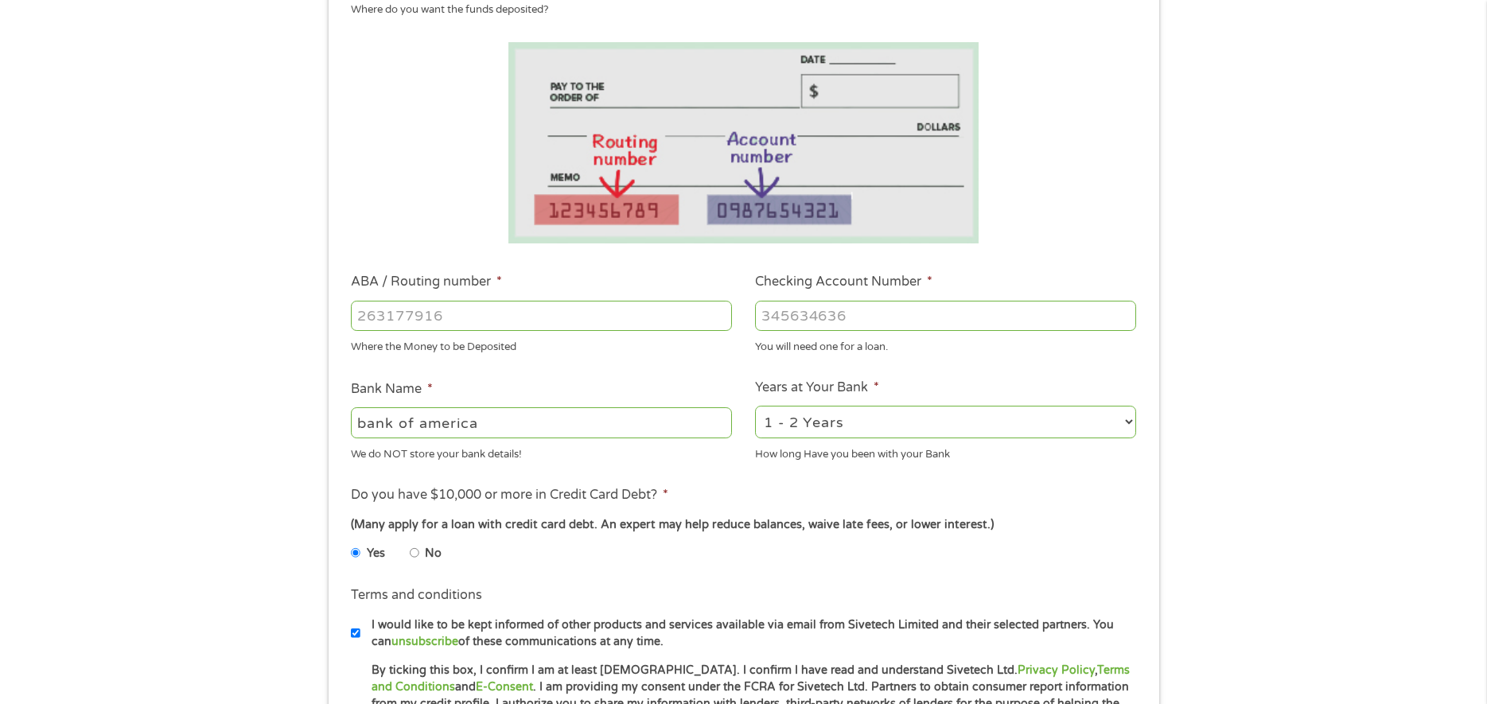
click at [534, 310] on input "ABA / Routing number *" at bounding box center [541, 316] width 381 height 30
type input "111000025"
type input "BANK OF AMERICA NA"
type input "111000025"
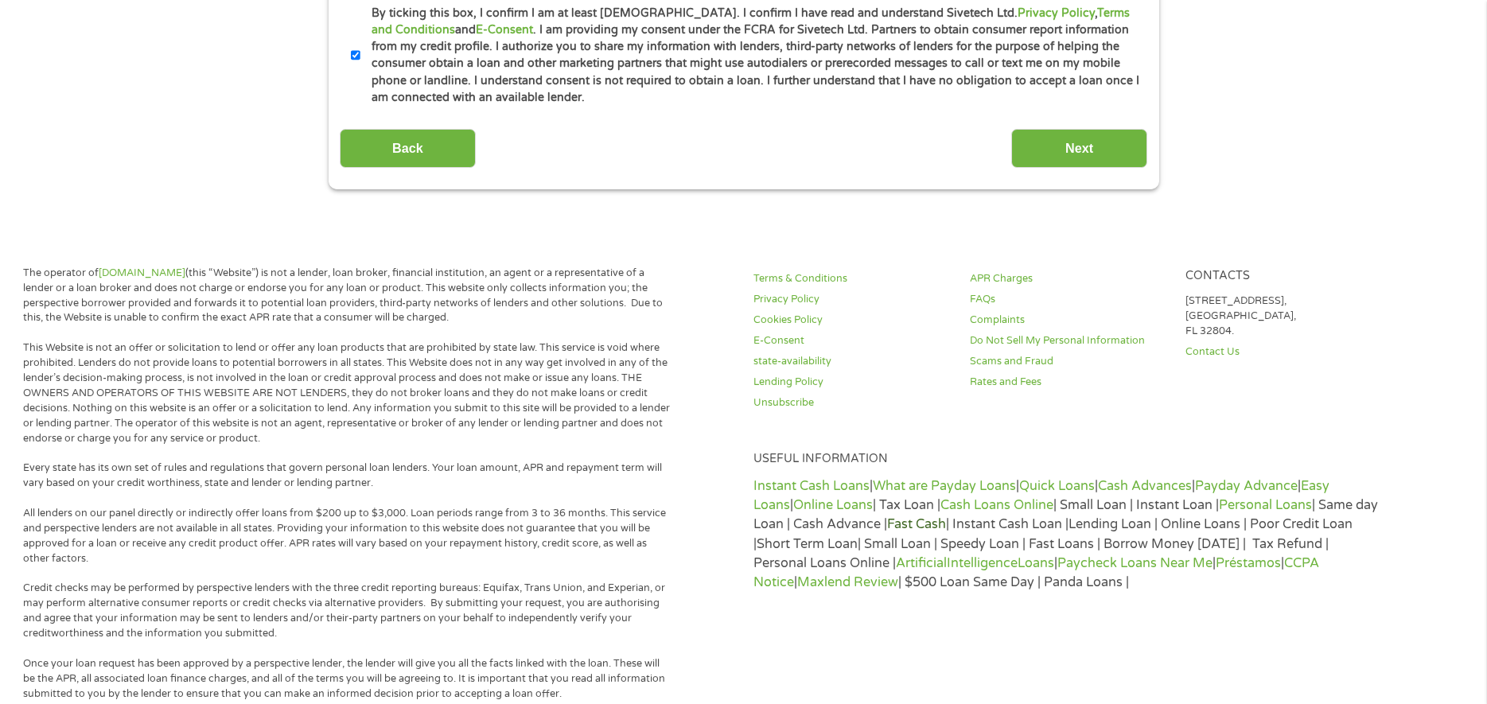
scroll to position [955, 0]
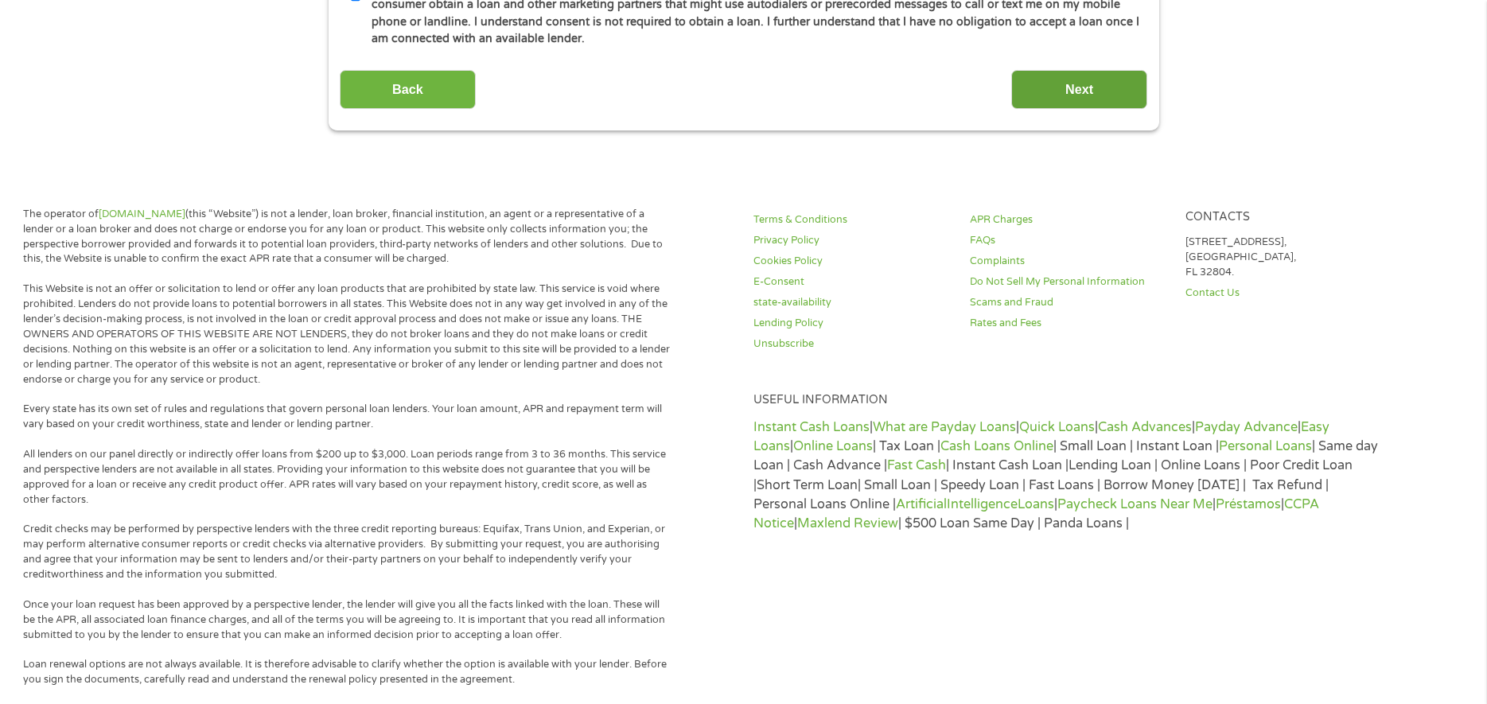
type input "488131142271"
click at [1079, 99] on input "Next" at bounding box center [1079, 89] width 136 height 39
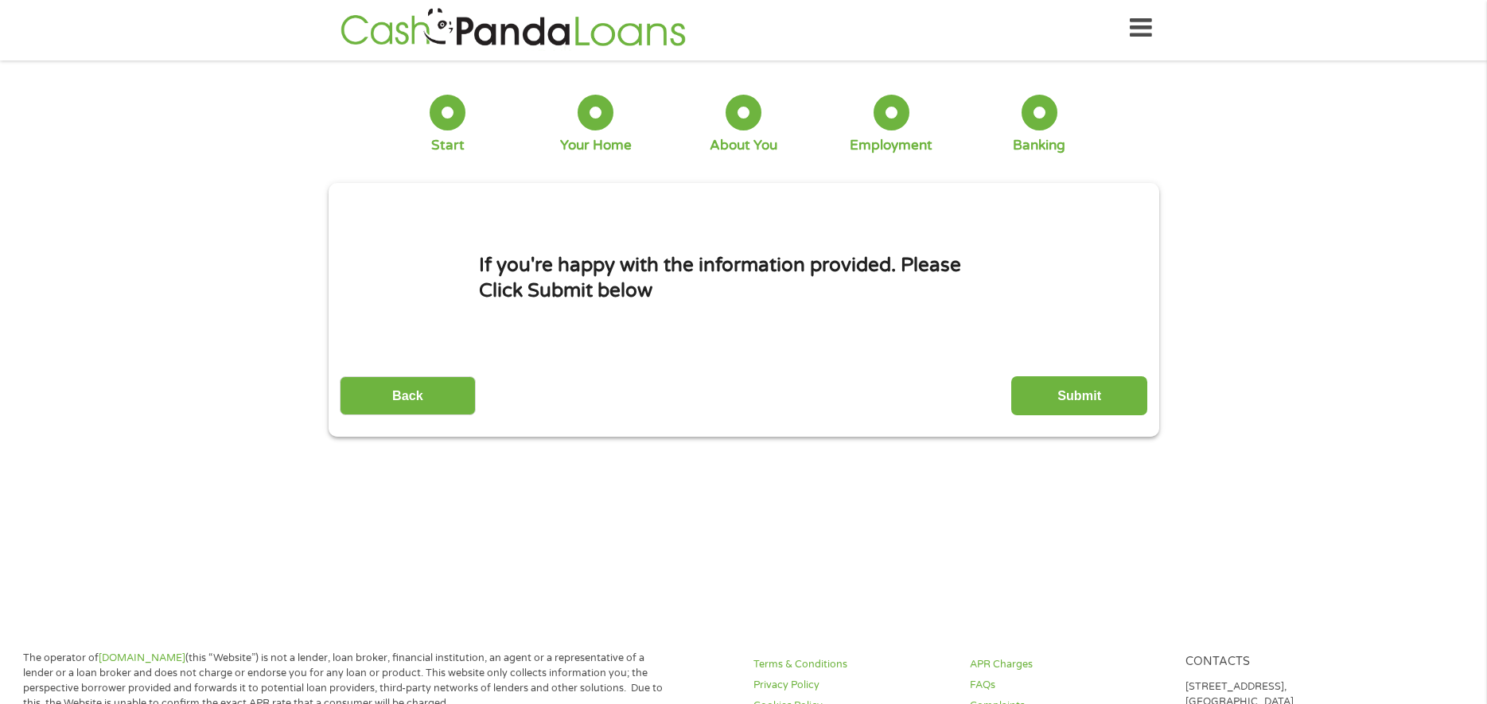
scroll to position [0, 0]
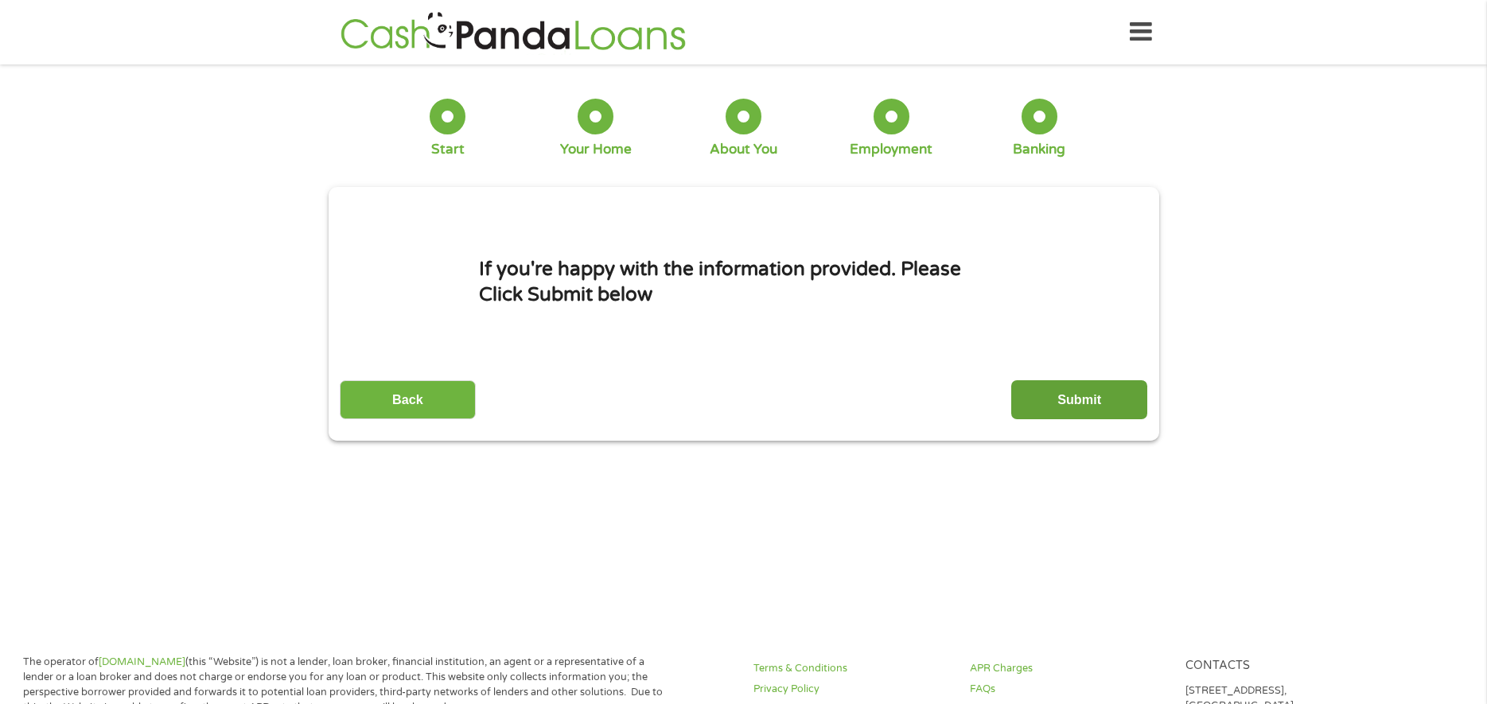
click at [1081, 398] on input "Submit" at bounding box center [1079, 399] width 136 height 39
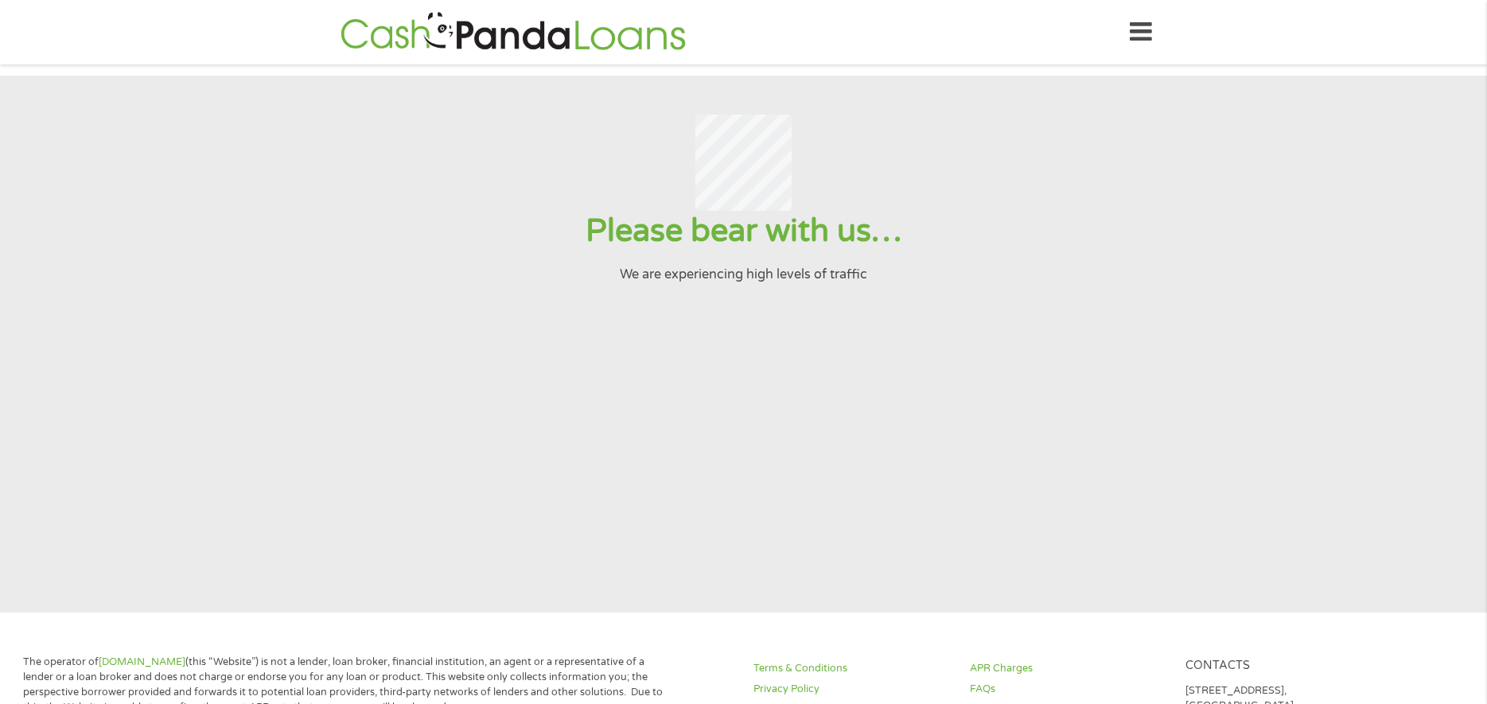
click at [1102, 383] on section "Please bear with us… We are experiencing high levels of traffic" at bounding box center [743, 344] width 1487 height 537
